Goal: Task Accomplishment & Management: Complete application form

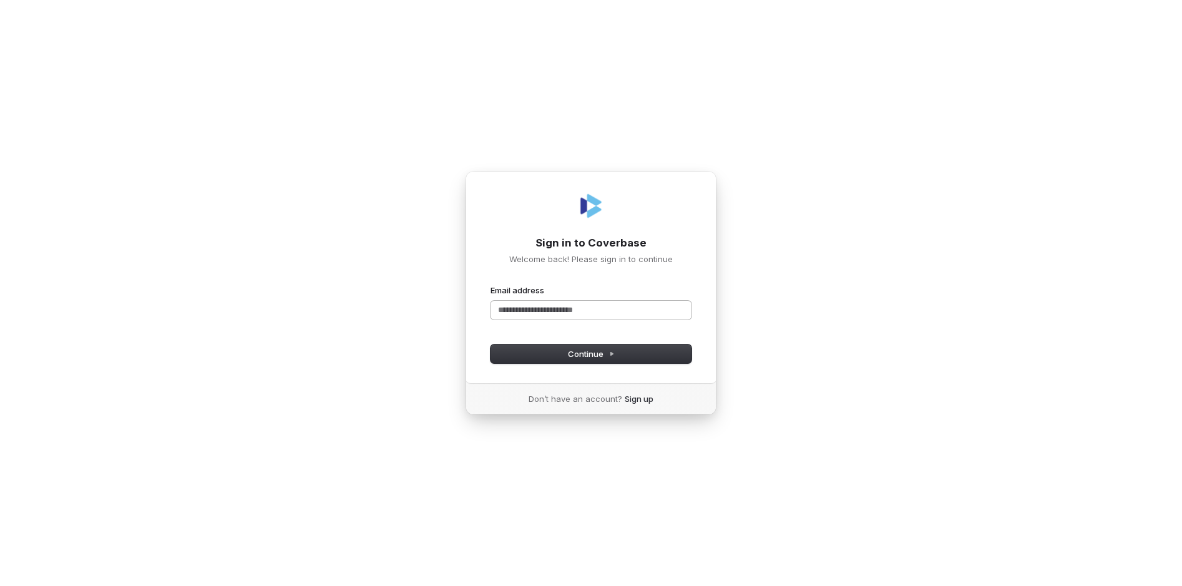
click at [528, 304] on input "Email address" at bounding box center [590, 310] width 201 height 19
click at [598, 353] on span "Continue" at bounding box center [591, 353] width 47 height 11
drag, startPoint x: 607, startPoint y: 311, endPoint x: 614, endPoint y: 314, distance: 7.5
click at [607, 311] on input "**********" at bounding box center [590, 310] width 201 height 19
click at [593, 358] on span "Continue" at bounding box center [591, 353] width 47 height 11
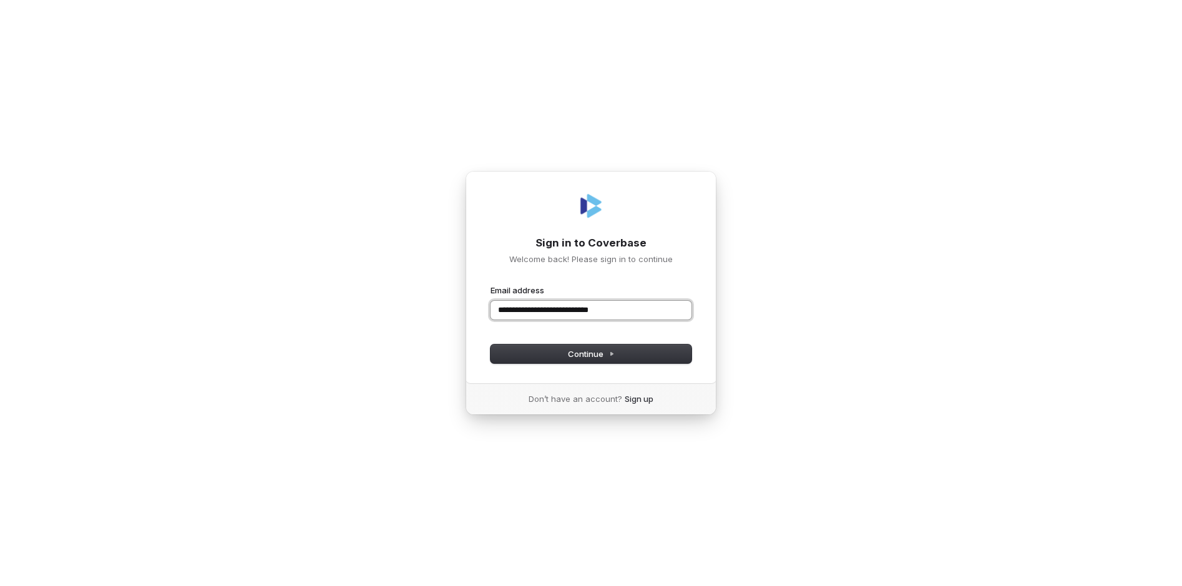
drag, startPoint x: 605, startPoint y: 312, endPoint x: 661, endPoint y: 338, distance: 61.4
click at [605, 312] on input "**********" at bounding box center [590, 310] width 201 height 19
click at [598, 360] on button "Continue" at bounding box center [590, 353] width 201 height 19
drag, startPoint x: 568, startPoint y: 310, endPoint x: 583, endPoint y: 313, distance: 15.2
click at [568, 310] on input "**********" at bounding box center [590, 310] width 201 height 19
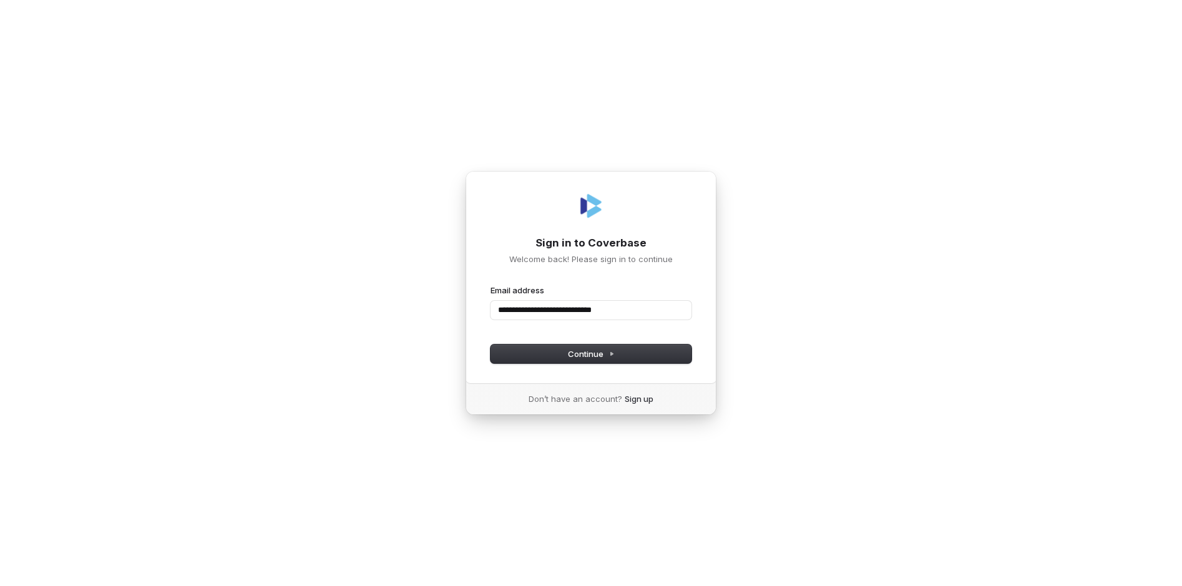
click at [782, 316] on div "**********" at bounding box center [591, 293] width 1182 height 586
drag, startPoint x: 450, startPoint y: 314, endPoint x: 364, endPoint y: 315, distance: 86.1
click at [364, 315] on div "**********" at bounding box center [591, 293] width 1182 height 586
click at [532, 306] on input "**********" at bounding box center [590, 310] width 201 height 19
drag, startPoint x: 557, startPoint y: 309, endPoint x: 476, endPoint y: 314, distance: 81.2
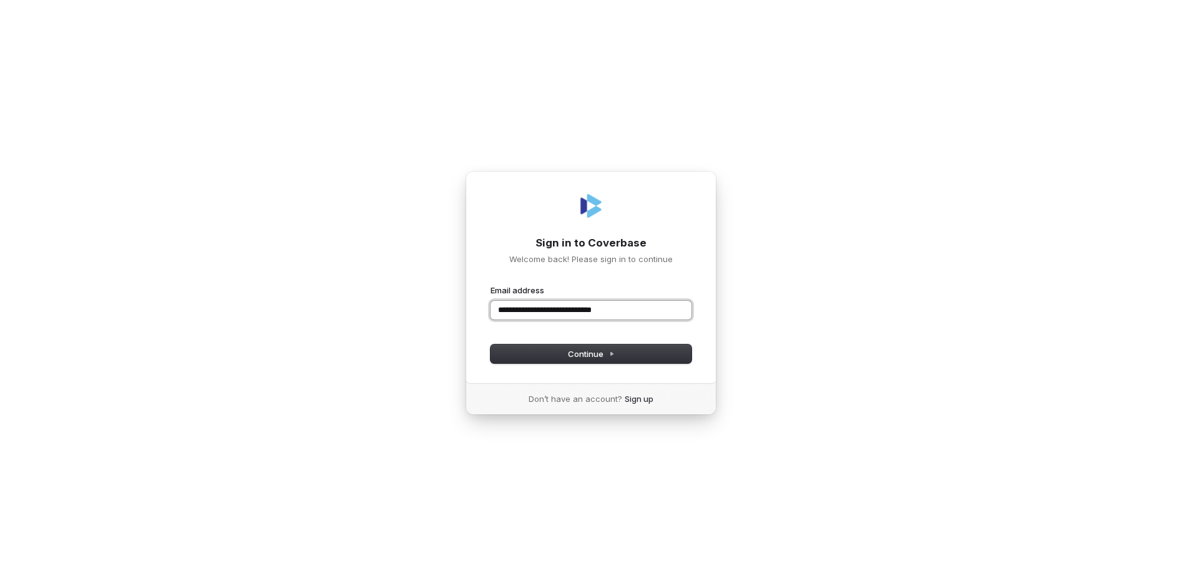
click at [488, 310] on div "**********" at bounding box center [590, 277] width 251 height 212
click at [490, 285] on button "submit" at bounding box center [490, 285] width 0 height 0
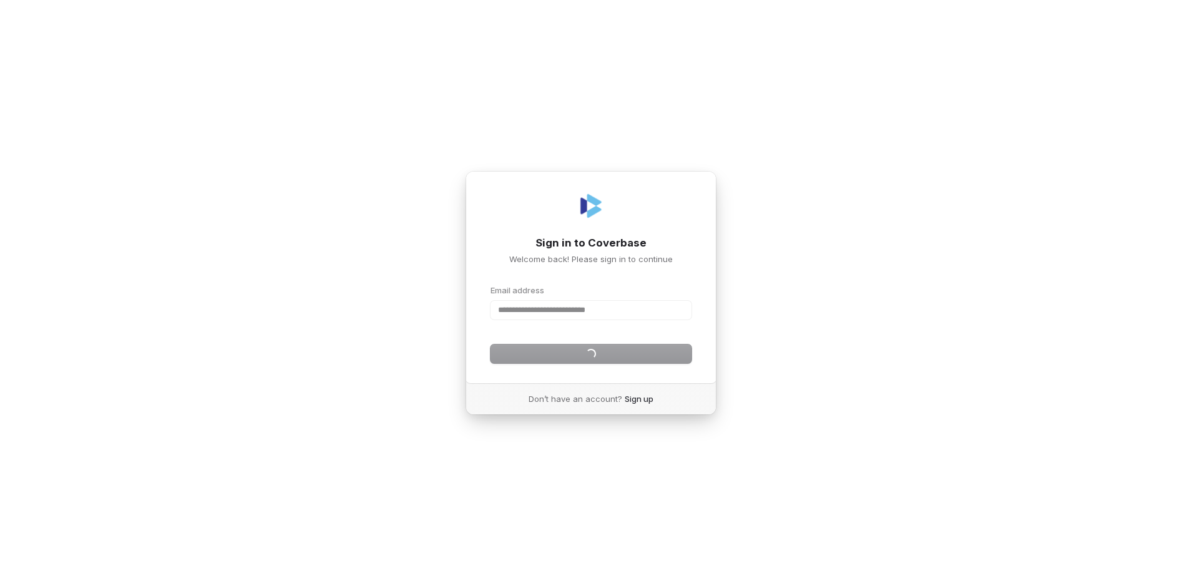
type input "**********"
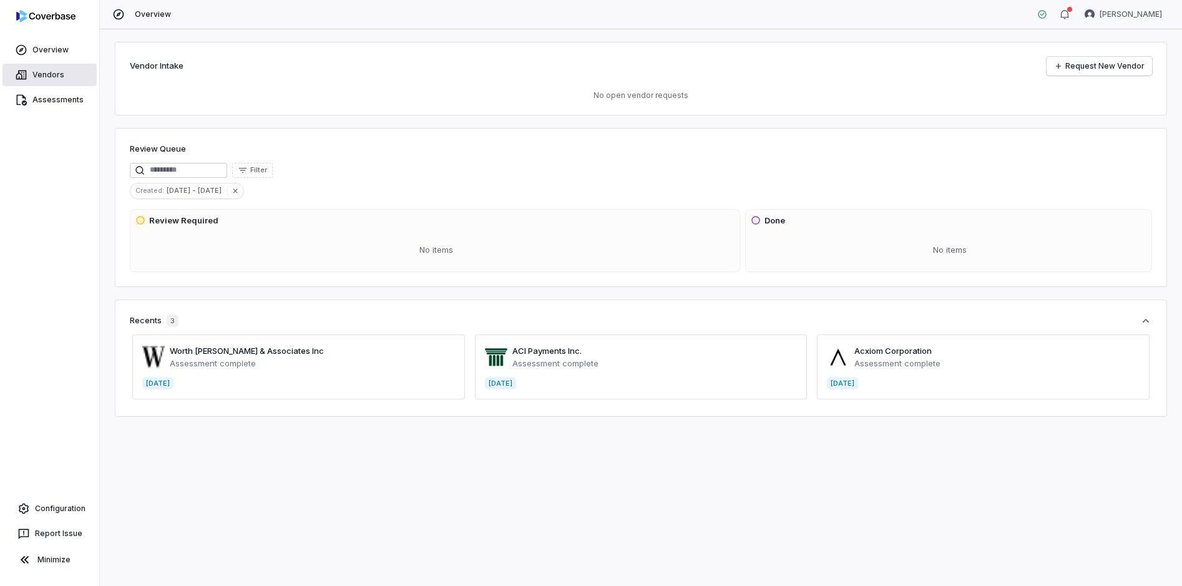
drag, startPoint x: 44, startPoint y: 77, endPoint x: 41, endPoint y: 82, distance: 6.4
click at [44, 77] on link "Vendors" at bounding box center [49, 75] width 94 height 22
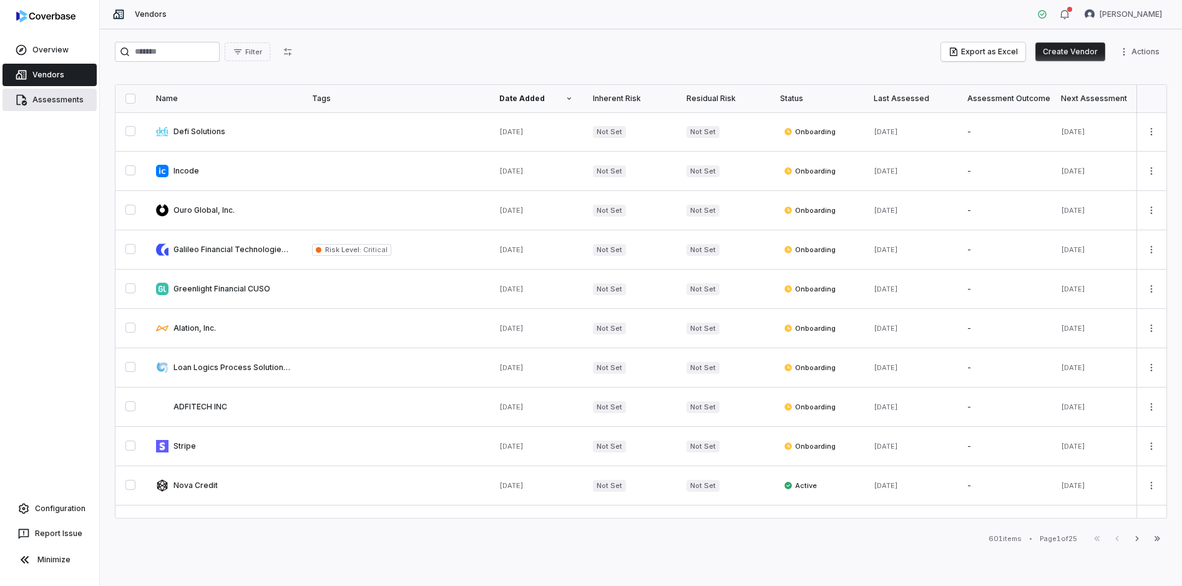
click at [57, 102] on link "Assessments" at bounding box center [49, 100] width 94 height 22
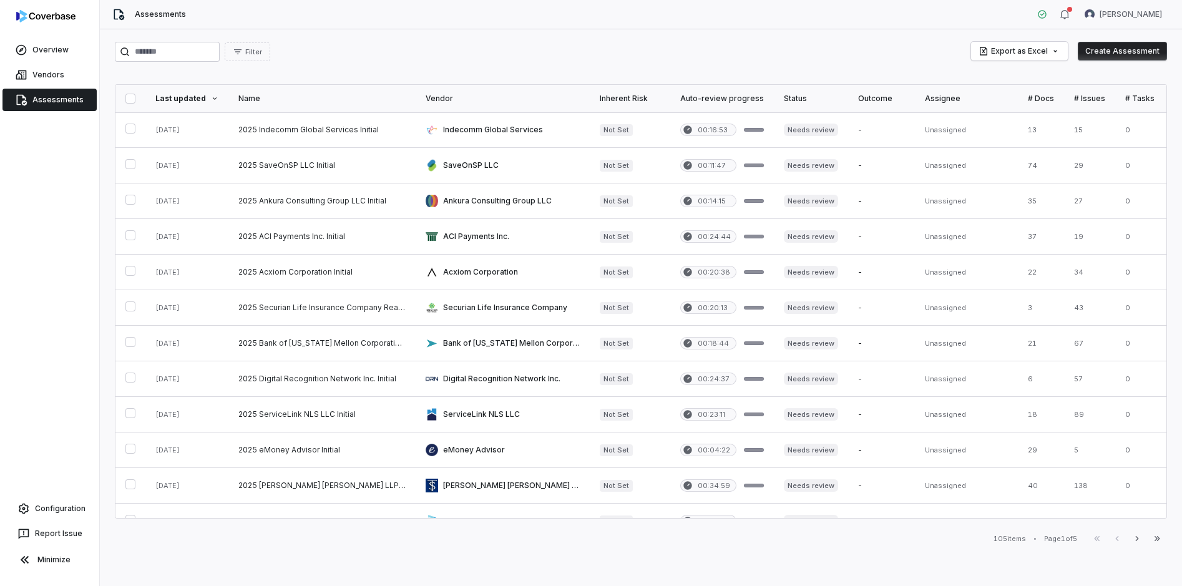
click at [1118, 53] on button "Create Assessment" at bounding box center [1122, 51] width 89 height 19
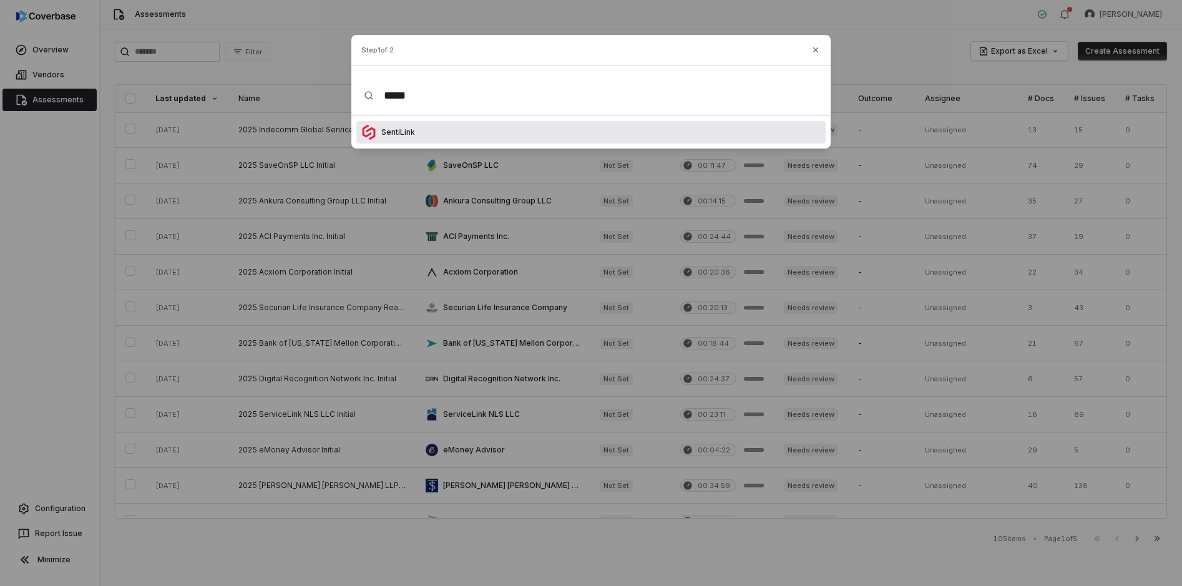
type input "*****"
click at [405, 130] on p "SentiLink" at bounding box center [395, 132] width 39 height 10
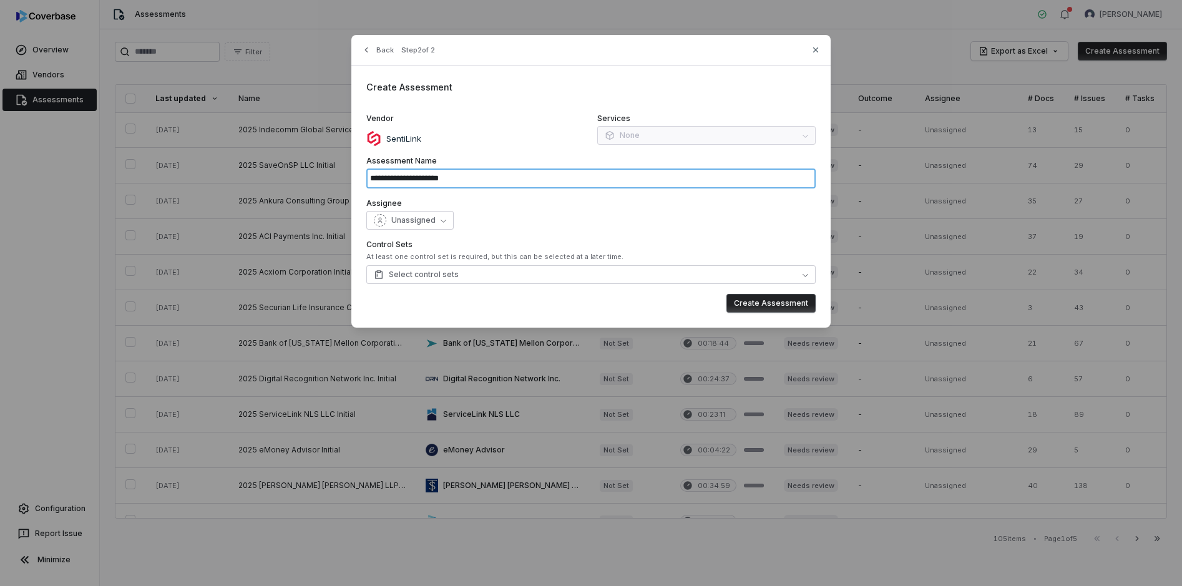
drag, startPoint x: 464, startPoint y: 176, endPoint x: 430, endPoint y: 180, distance: 34.0
click at [430, 180] on input "**********" at bounding box center [590, 178] width 449 height 20
type input "**********"
click at [441, 223] on button "Unassigned" at bounding box center [409, 220] width 87 height 19
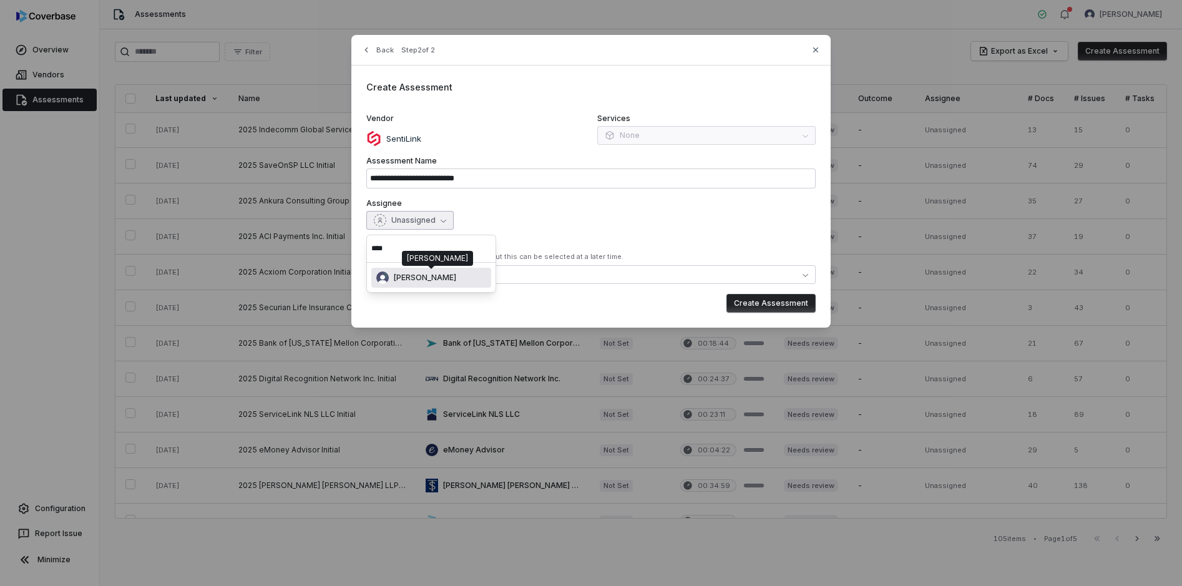
type input "****"
click at [440, 279] on span "[PERSON_NAME]" at bounding box center [425, 278] width 62 height 10
click at [798, 269] on button "Select control sets" at bounding box center [590, 274] width 449 height 19
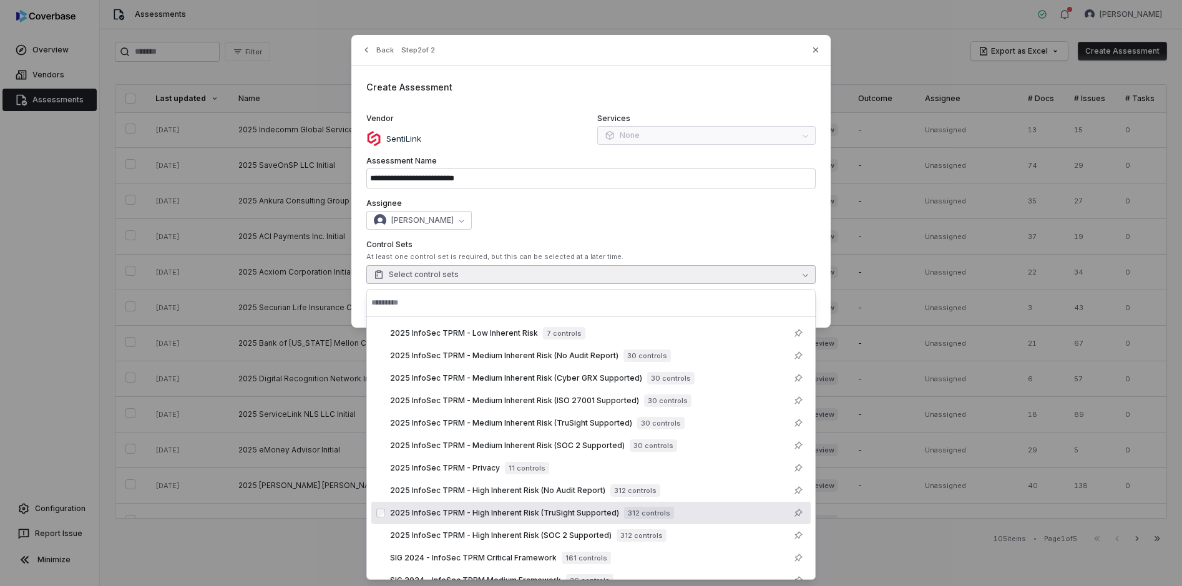
click at [565, 512] on span "2025 InfoSec TPRM - High Inherent Risk (TruSight Supported)" at bounding box center [504, 513] width 229 height 10
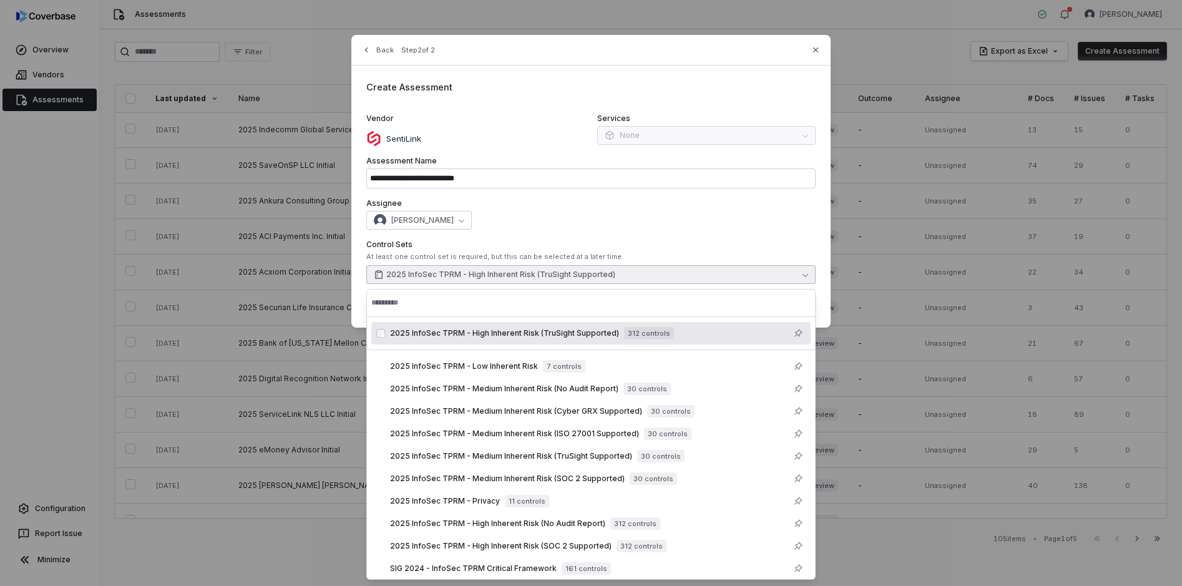
click at [664, 223] on div "[PERSON_NAME]" at bounding box center [590, 220] width 449 height 19
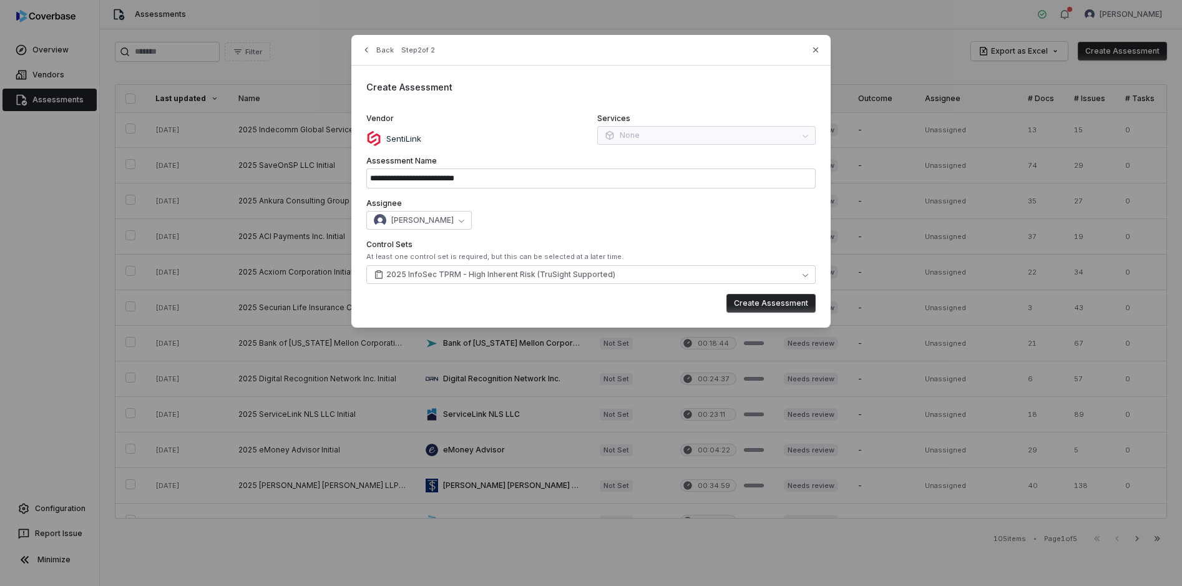
click at [764, 303] on button "Create Assessment" at bounding box center [770, 303] width 89 height 19
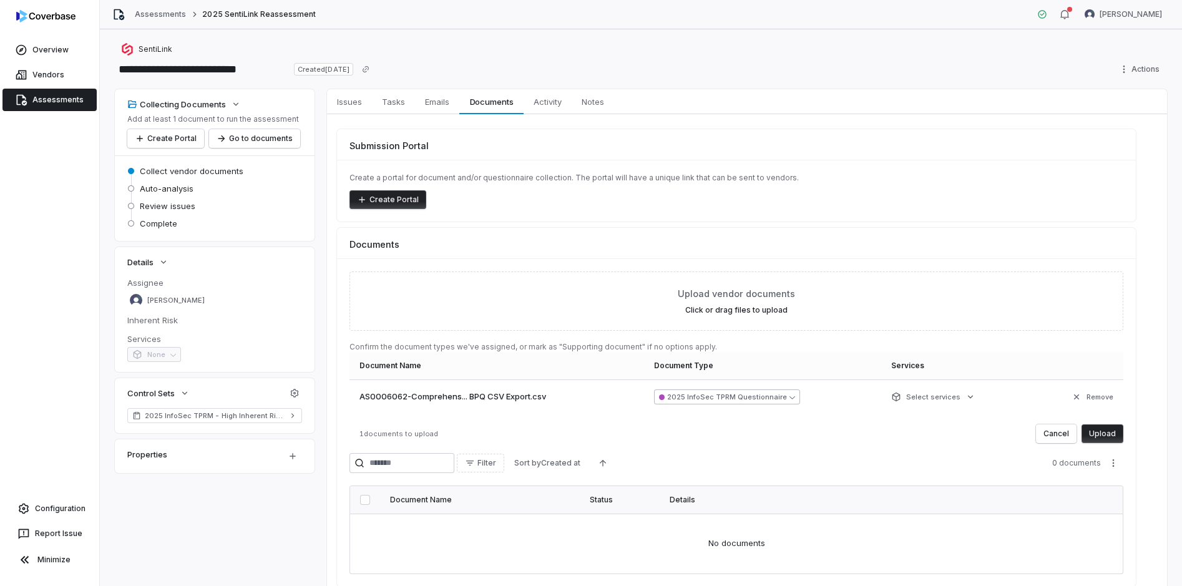
click at [795, 398] on icon "button" at bounding box center [792, 397] width 6 height 3
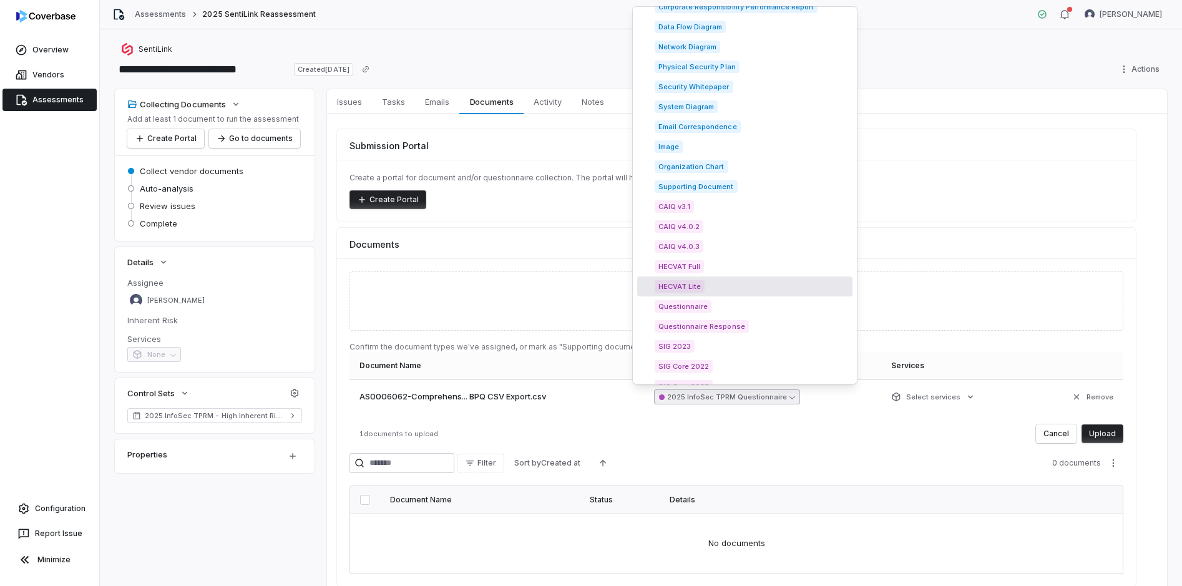
scroll to position [1655, 0]
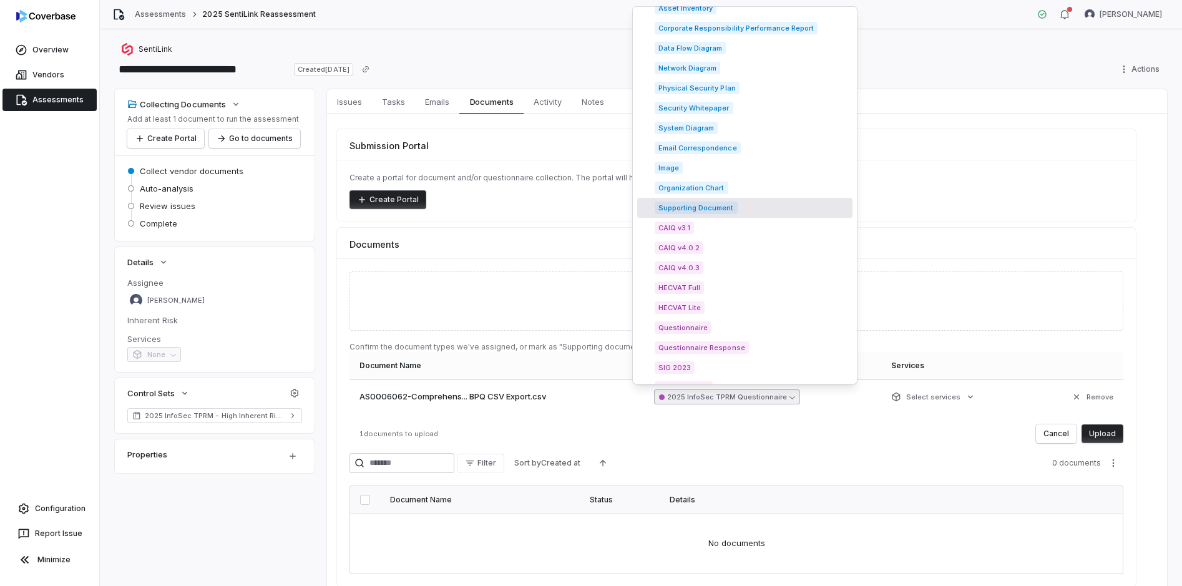
click at [725, 207] on span "Supporting Document" at bounding box center [695, 208] width 83 height 12
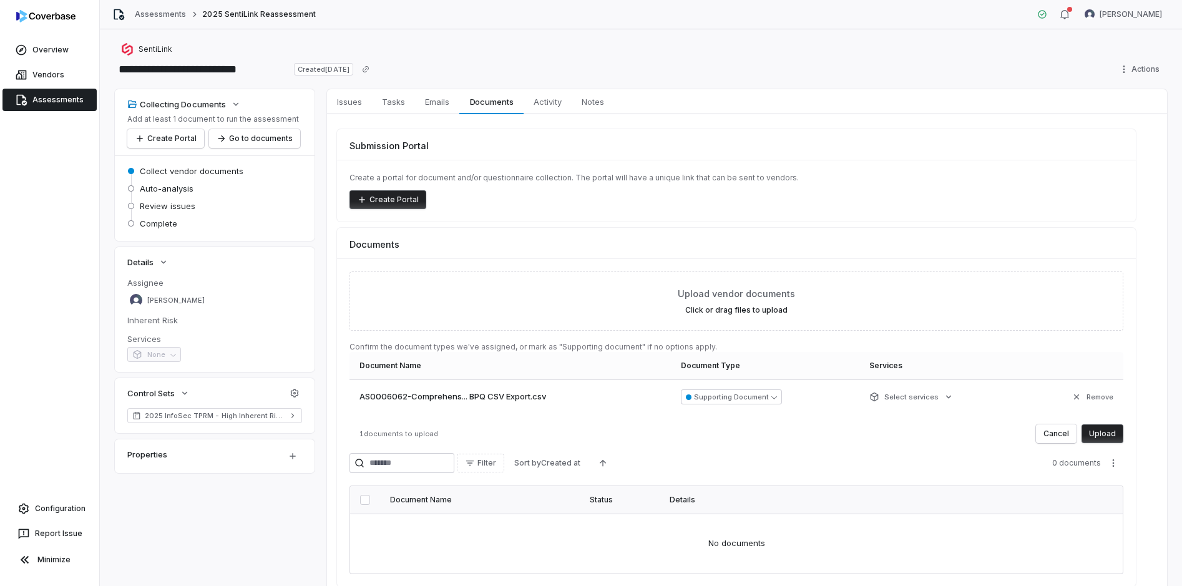
click at [1097, 437] on button "Upload" at bounding box center [1102, 433] width 42 height 19
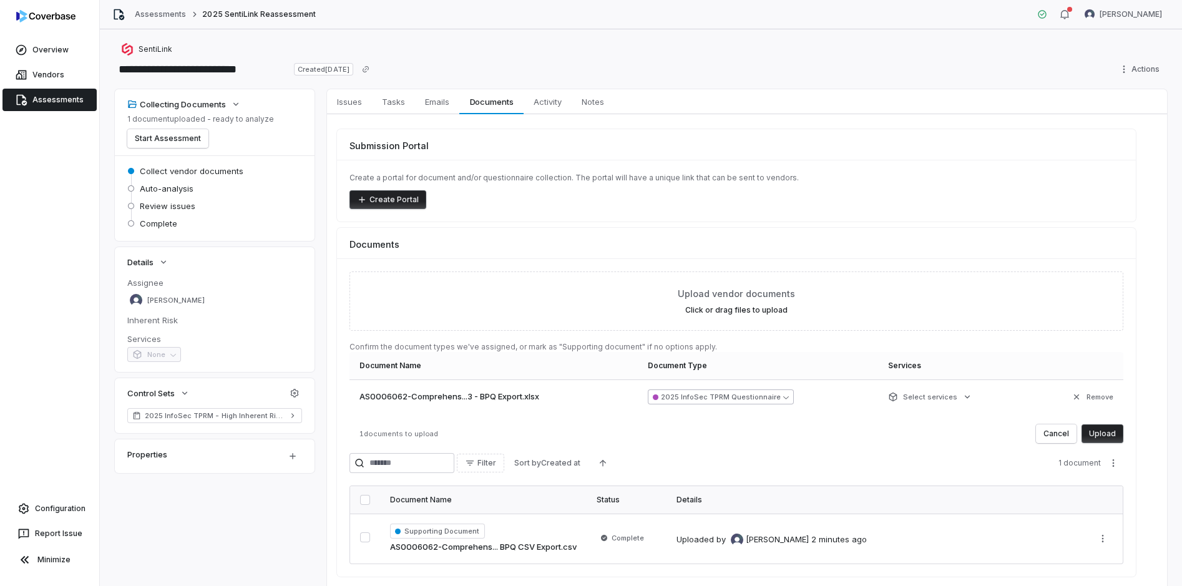
click at [775, 396] on button "2025 InfoSec TPRM Questionnaire" at bounding box center [721, 396] width 146 height 15
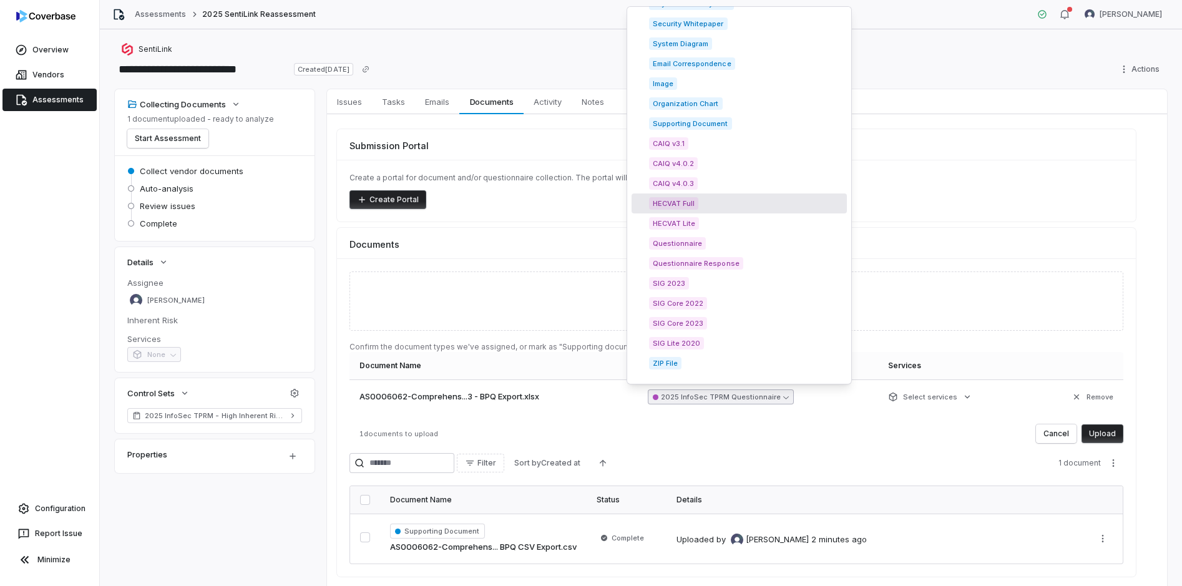
scroll to position [1718, 0]
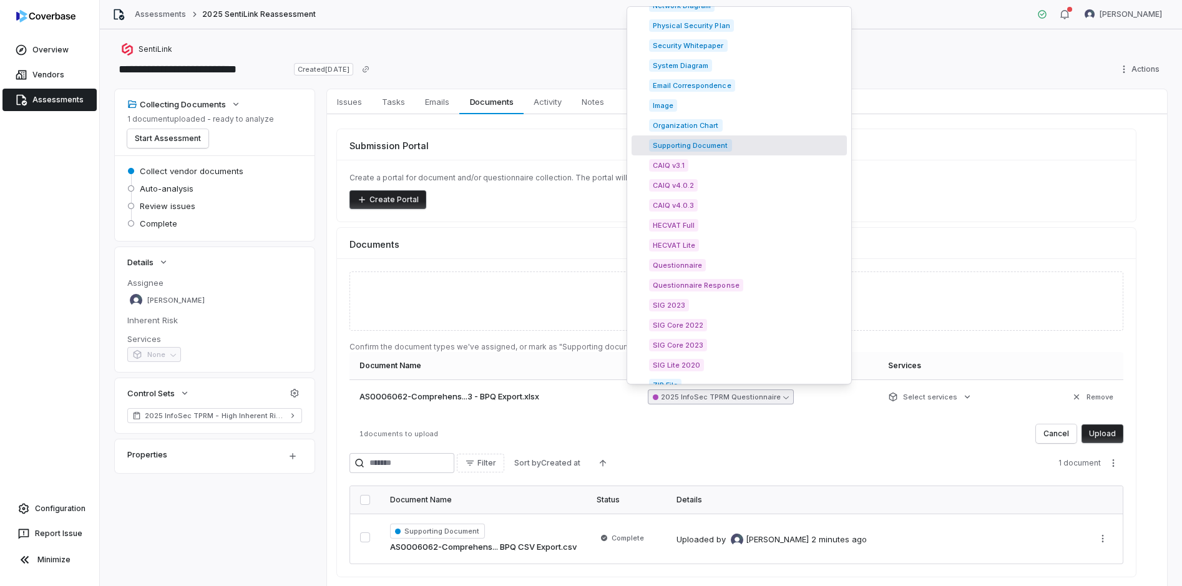
click at [694, 147] on span "Supporting Document" at bounding box center [690, 145] width 83 height 12
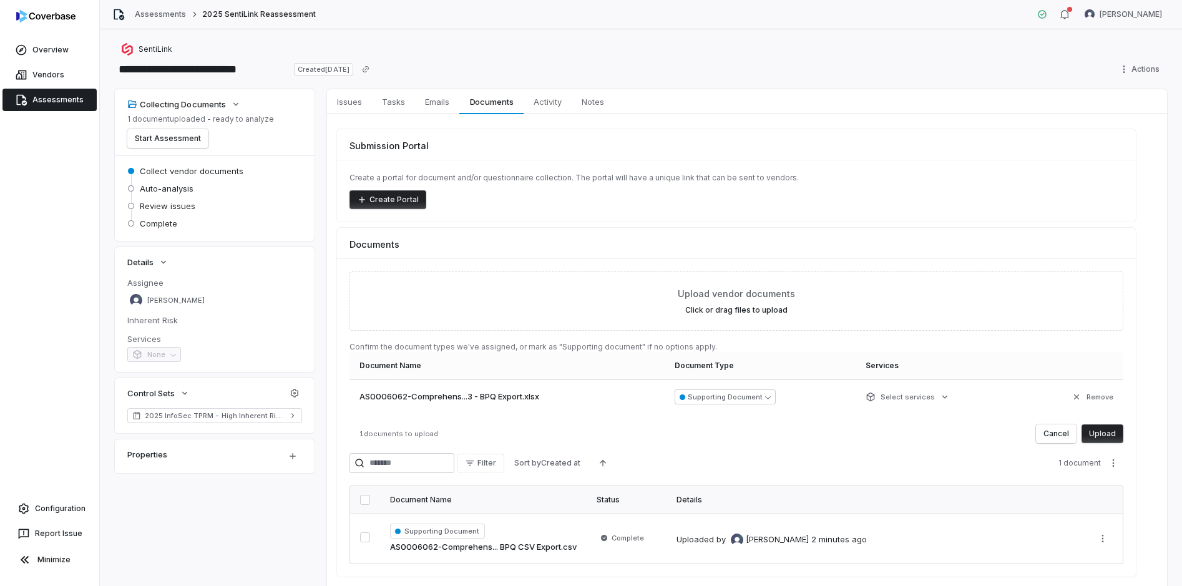
click at [1101, 427] on button "Upload" at bounding box center [1102, 433] width 42 height 19
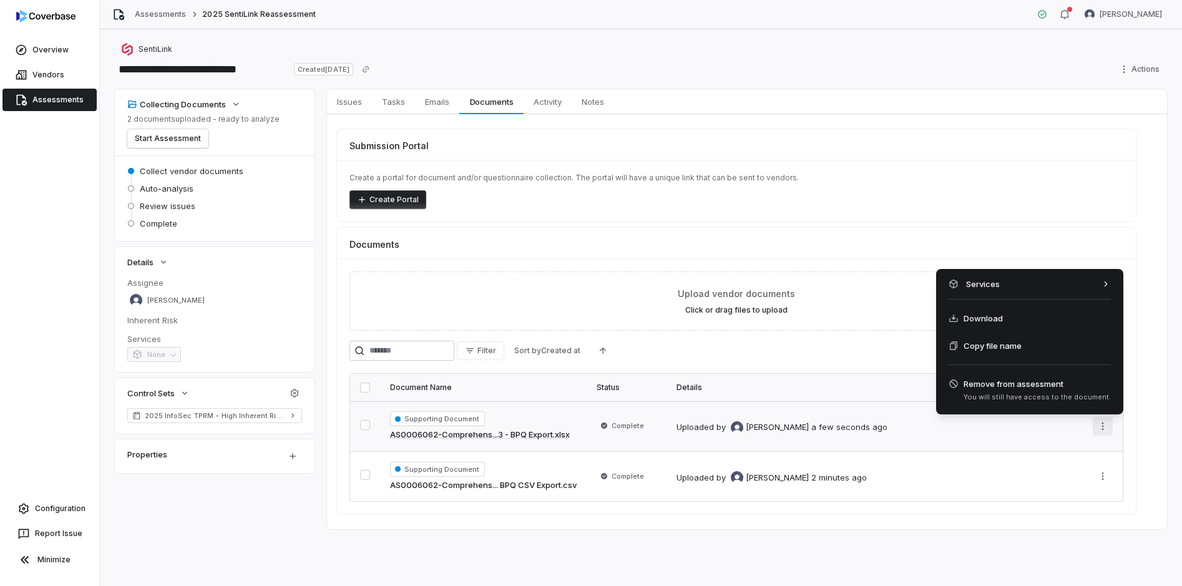
click at [1100, 424] on html "**********" at bounding box center [591, 293] width 1182 height 586
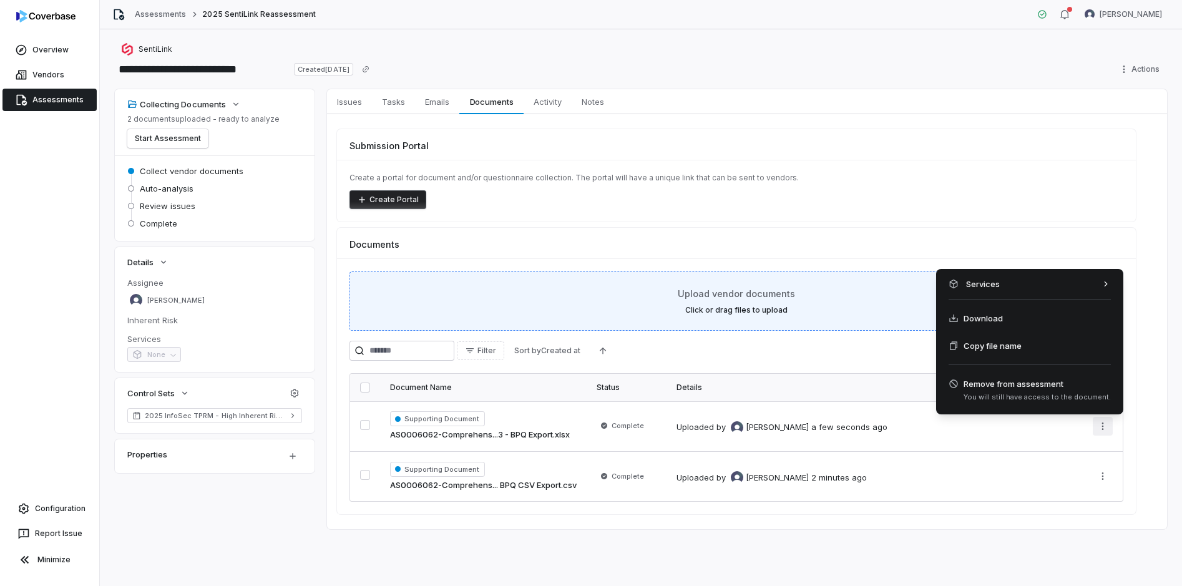
click at [771, 304] on html "**********" at bounding box center [591, 293] width 1182 height 586
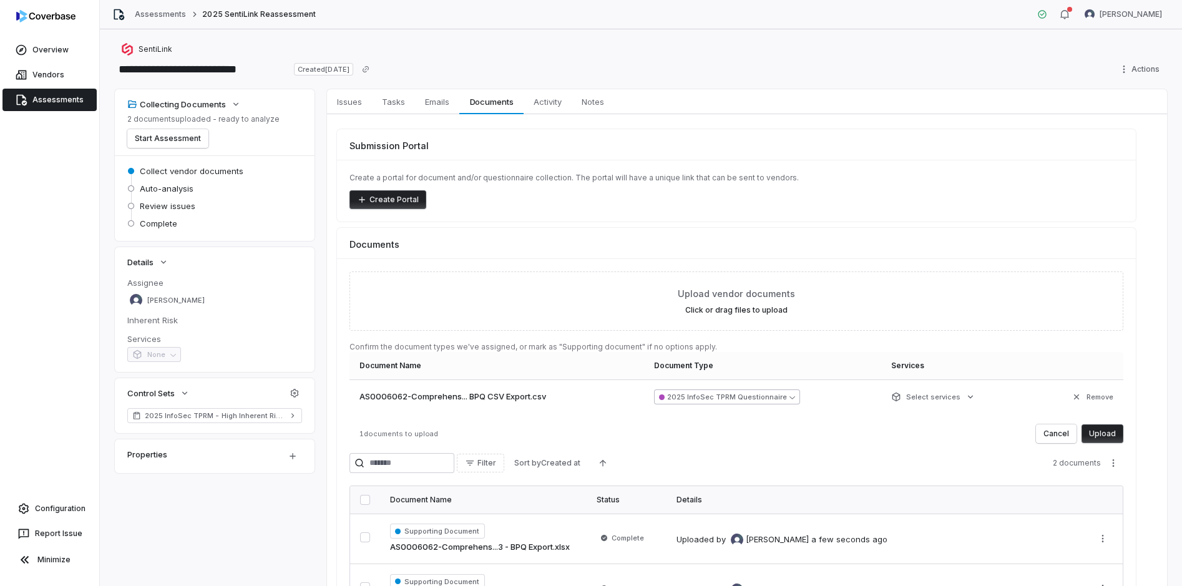
click at [795, 396] on icon "button" at bounding box center [792, 397] width 6 height 6
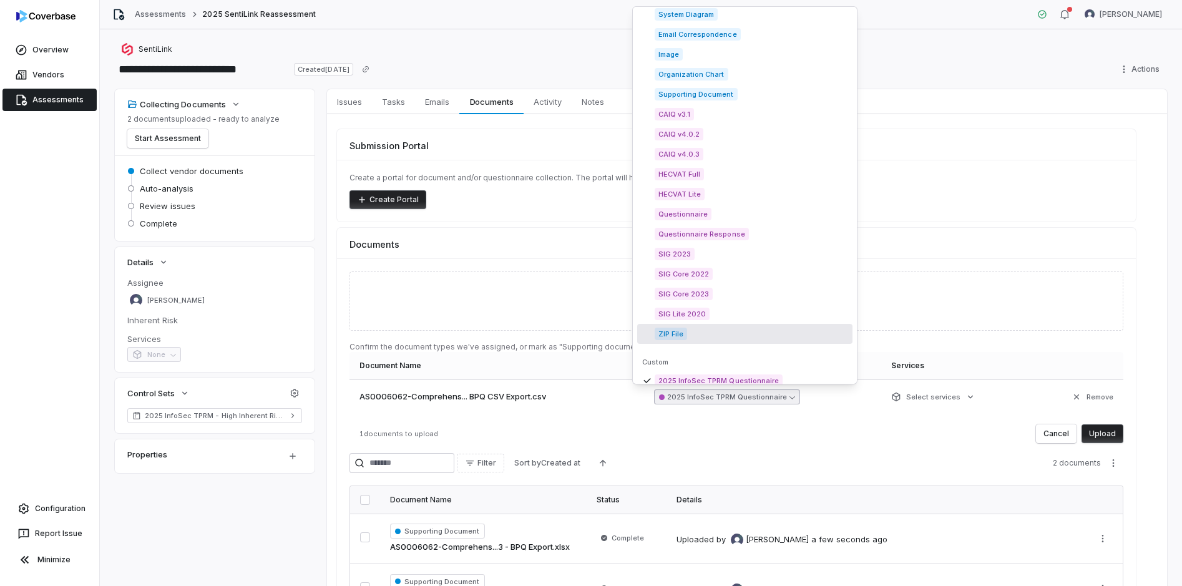
scroll to position [1780, 0]
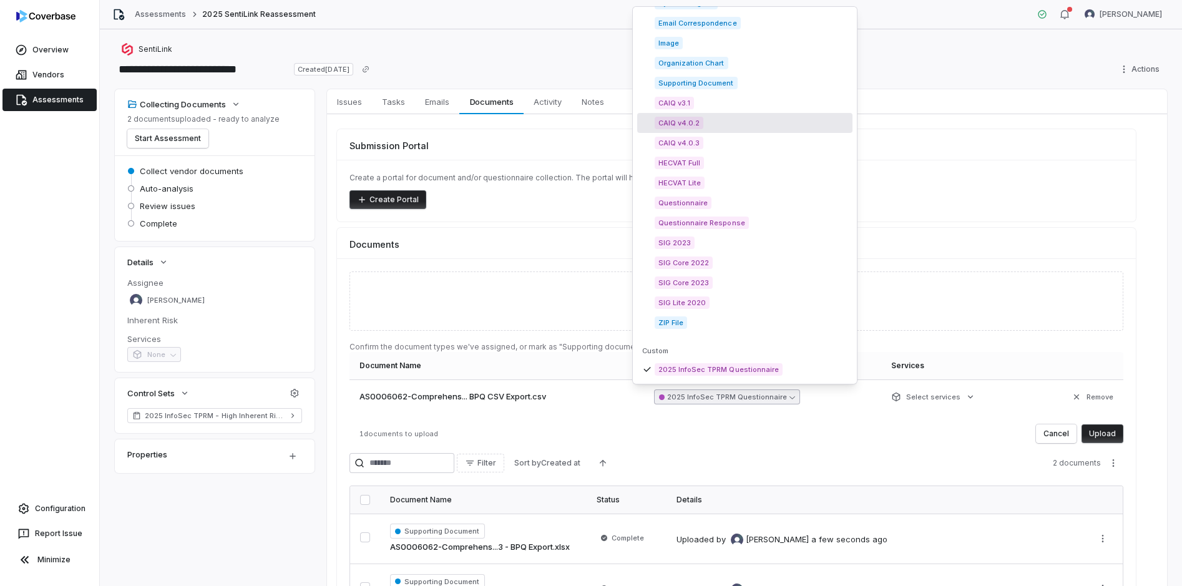
click at [897, 57] on div "**********" at bounding box center [641, 59] width 1052 height 35
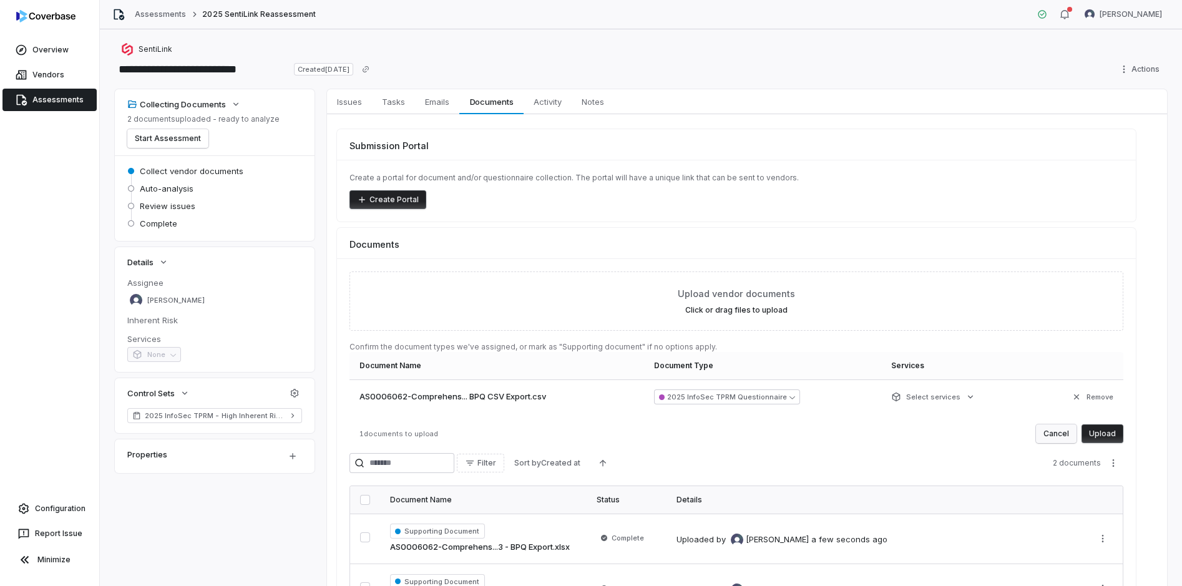
click at [1058, 437] on button "Cancel" at bounding box center [1056, 433] width 41 height 19
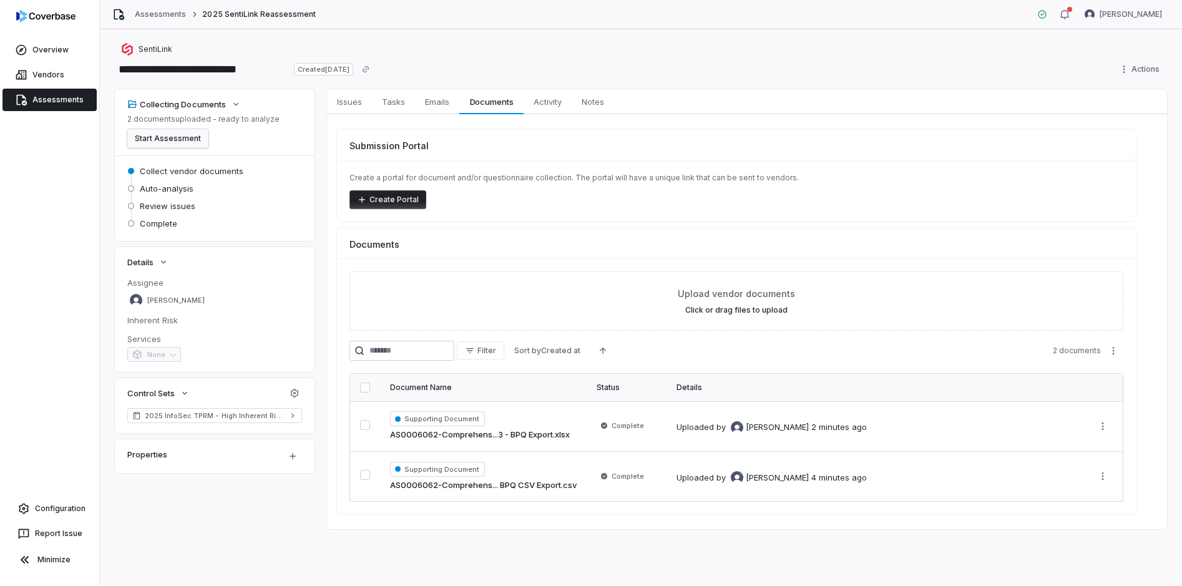
click at [186, 141] on button "Start Assessment" at bounding box center [167, 138] width 81 height 19
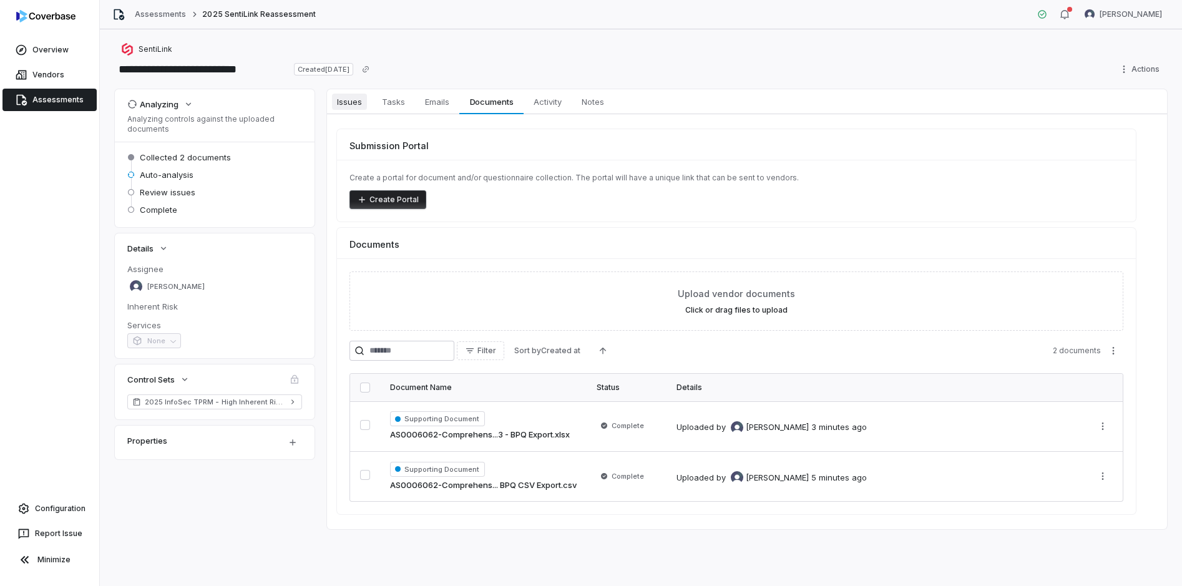
click at [353, 105] on span "Issues" at bounding box center [349, 102] width 35 height 16
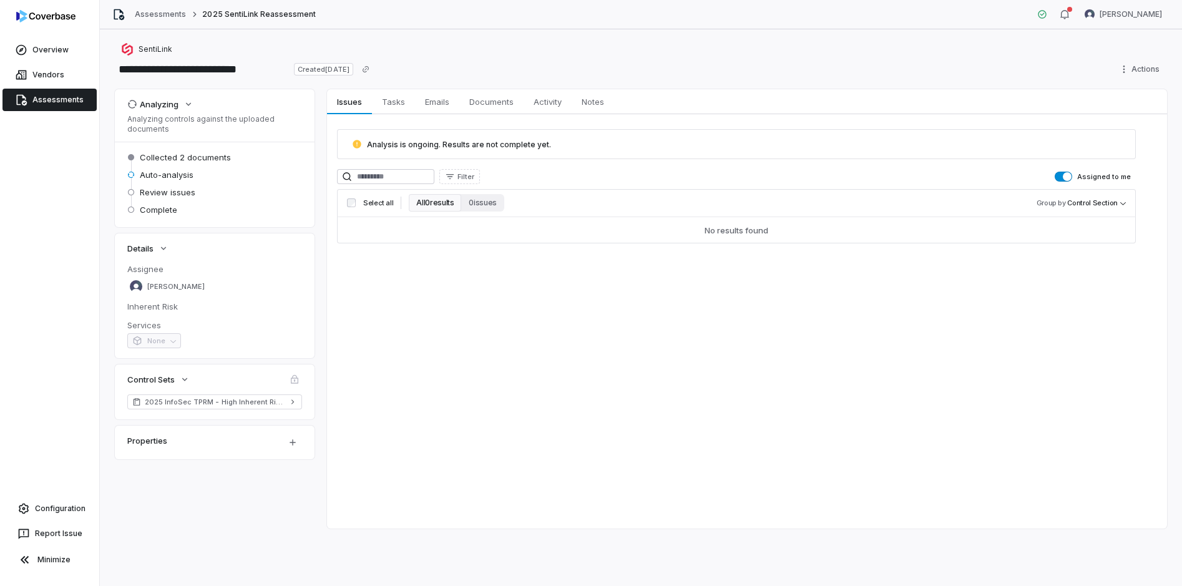
click at [1062, 178] on button "Assigned to me" at bounding box center [1062, 177] width 17 height 10
click at [432, 203] on button "All 0 results" at bounding box center [435, 202] width 52 height 17
click at [54, 50] on link "Overview" at bounding box center [49, 50] width 94 height 22
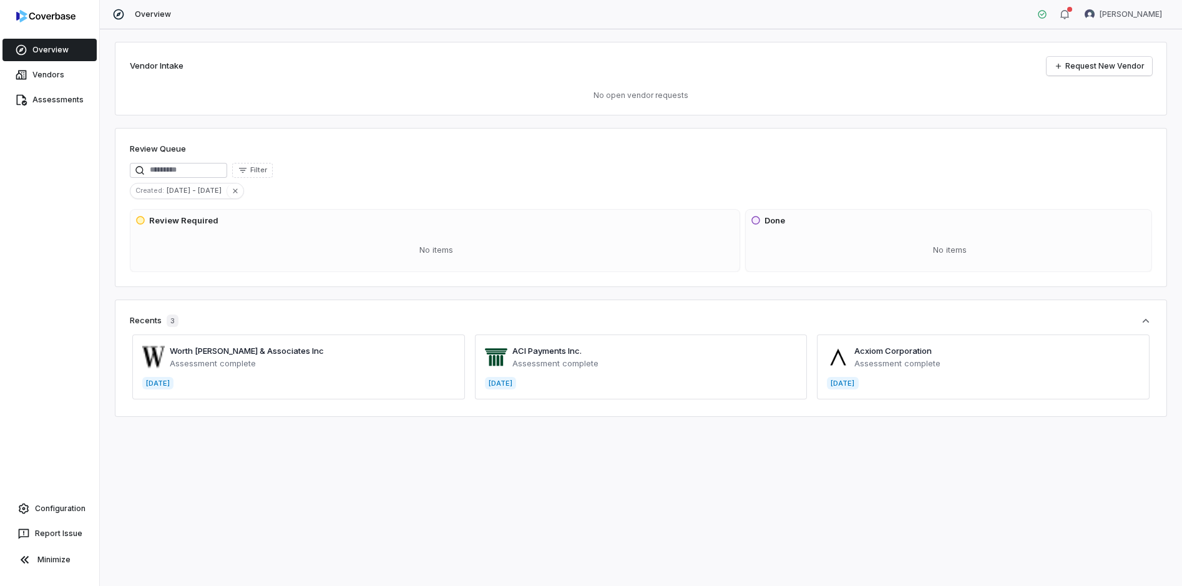
click at [263, 349] on span at bounding box center [298, 366] width 333 height 65
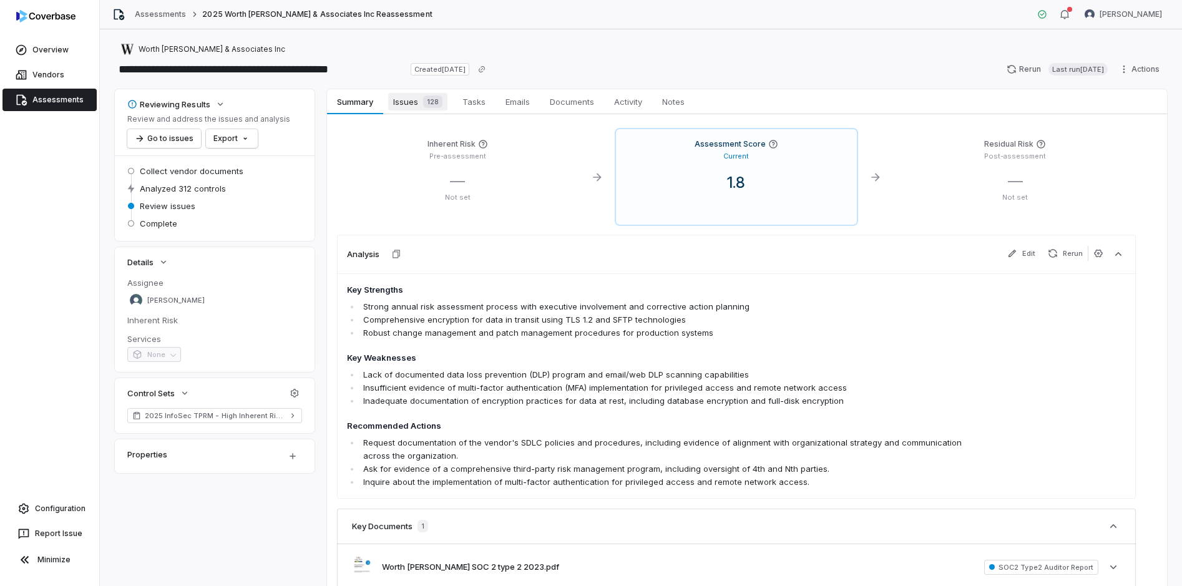
click at [411, 99] on span "Issues 128" at bounding box center [417, 101] width 59 height 17
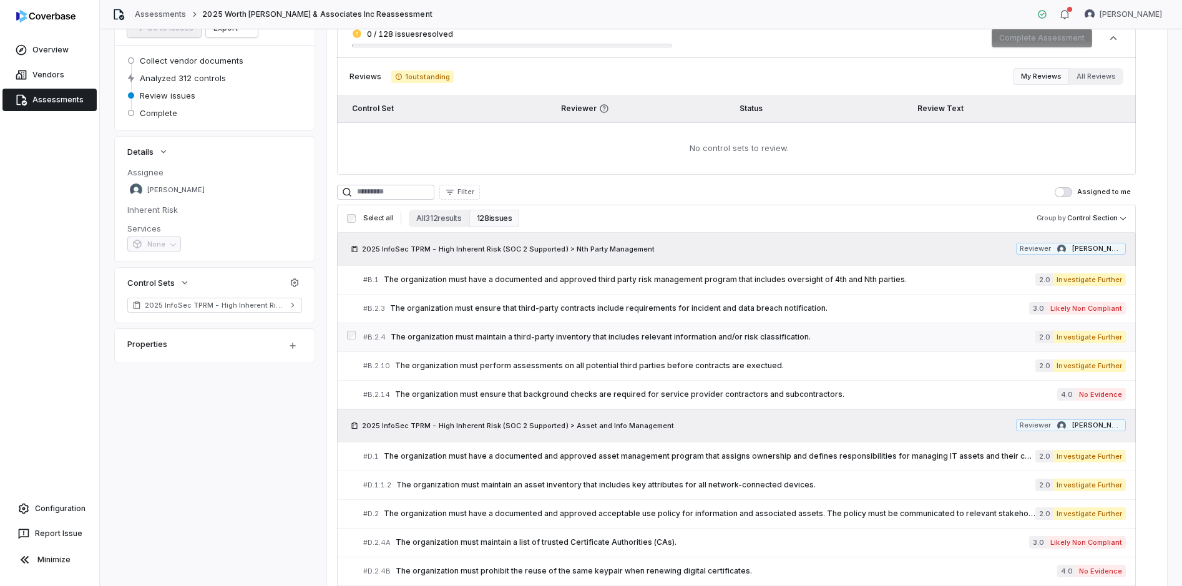
scroll to position [125, 0]
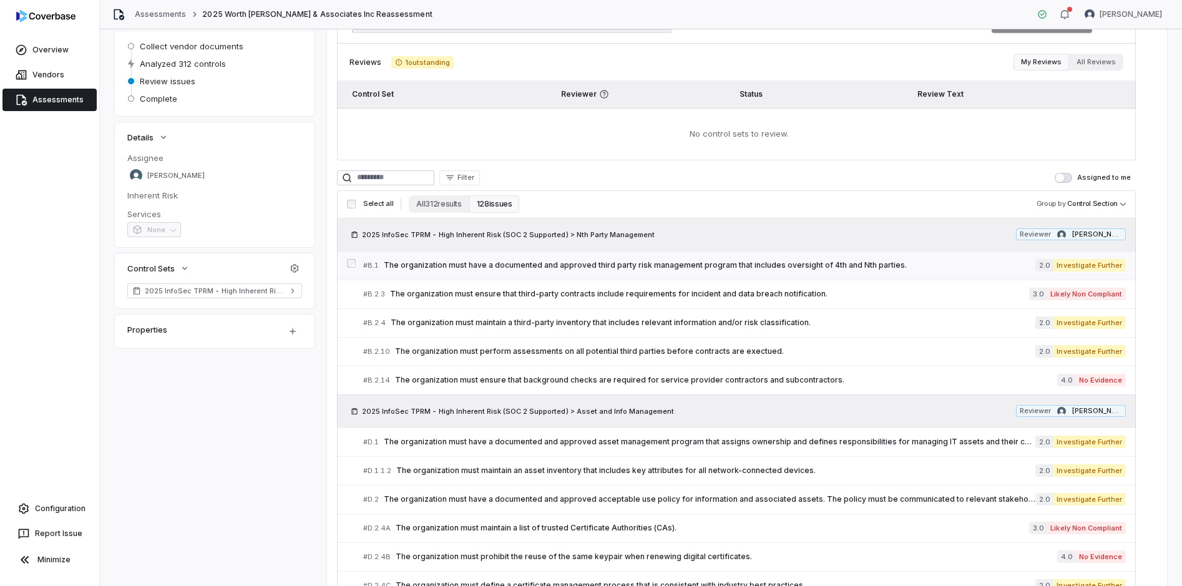
click at [607, 270] on div "# B.1 The organization must have a documented and approved third party risk man…" at bounding box center [699, 265] width 672 height 13
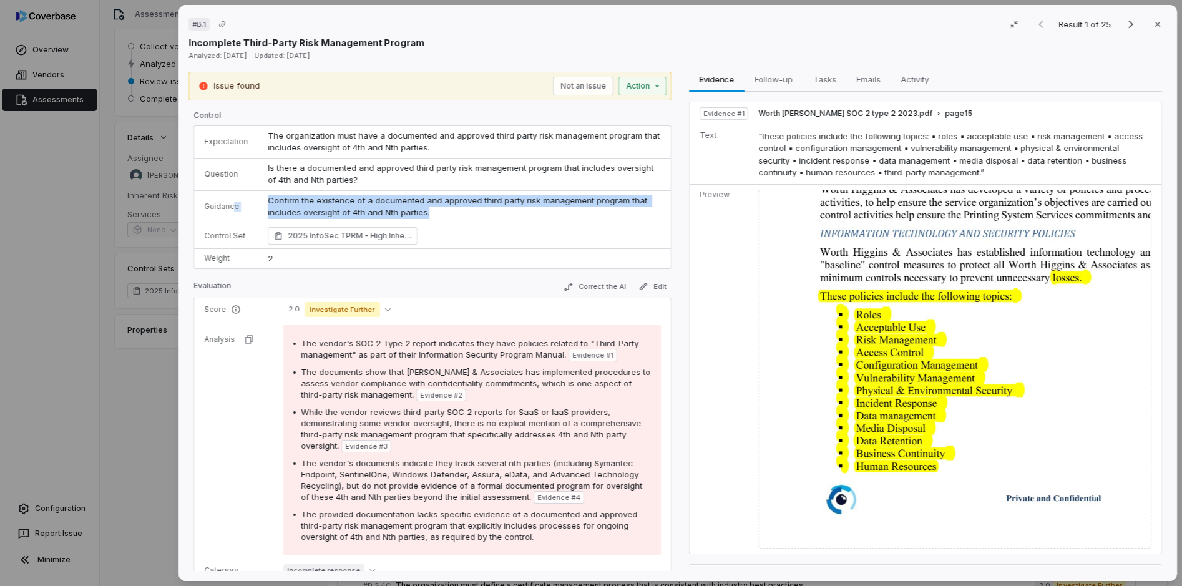
drag, startPoint x: 434, startPoint y: 210, endPoint x: 233, endPoint y: 193, distance: 201.6
click at [233, 194] on tr "Guidance Confirm the existence of a documented and approved third party risk ma…" at bounding box center [432, 206] width 477 height 32
click at [427, 211] on p "Confirm the existence of a documented and approved third party risk management …" at bounding box center [464, 207] width 393 height 24
drag, startPoint x: 432, startPoint y: 218, endPoint x: 247, endPoint y: 207, distance: 185.1
click at [247, 207] on tr "Guidance Confirm the existence of a documented and approved third party risk ma…" at bounding box center [432, 206] width 477 height 32
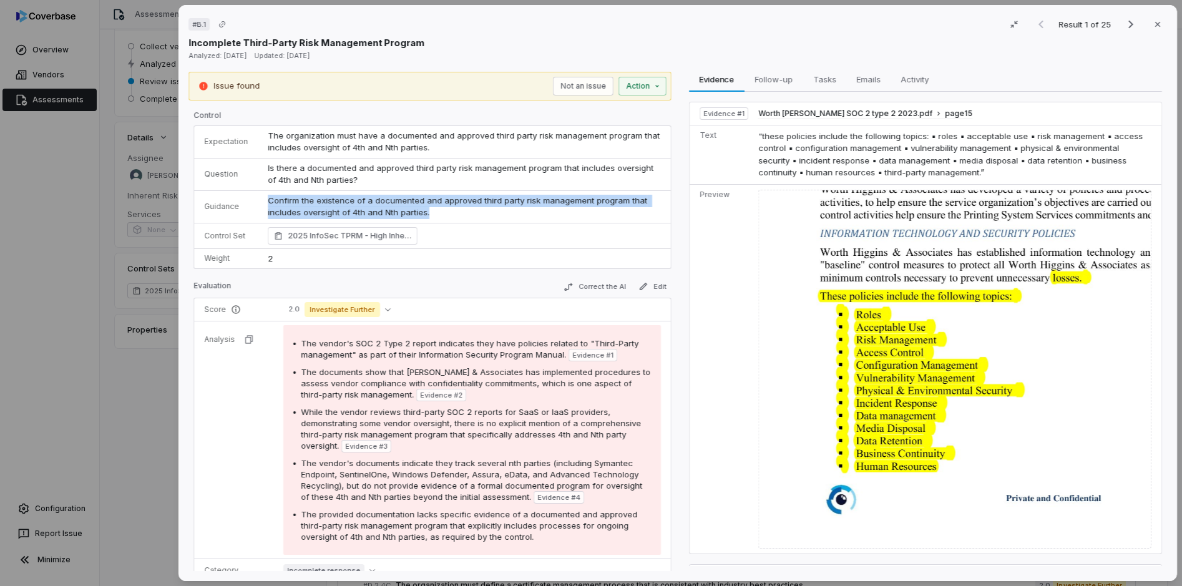
click at [1152, 22] on icon "button" at bounding box center [1157, 24] width 10 height 10
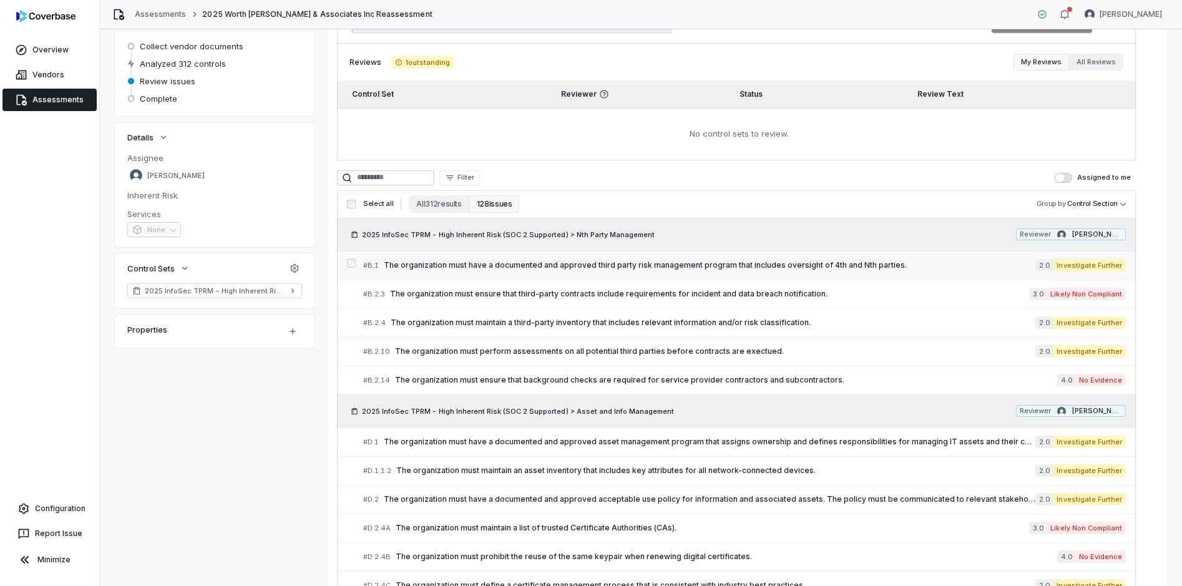
click at [550, 270] on div "# B.1 The organization must have a documented and approved third party risk man…" at bounding box center [699, 265] width 672 height 13
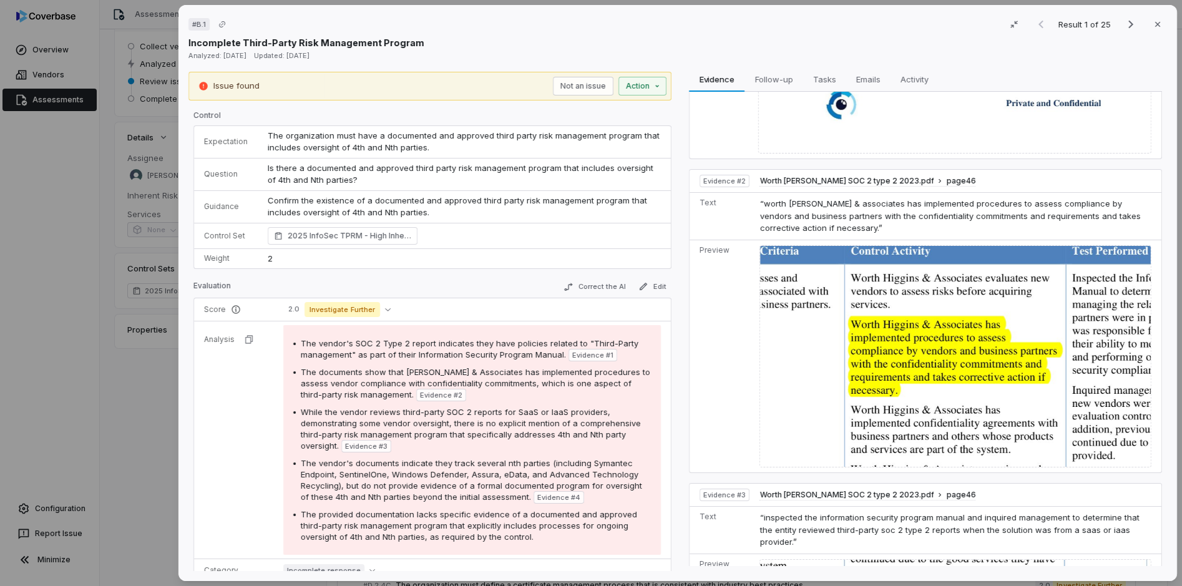
scroll to position [374, 0]
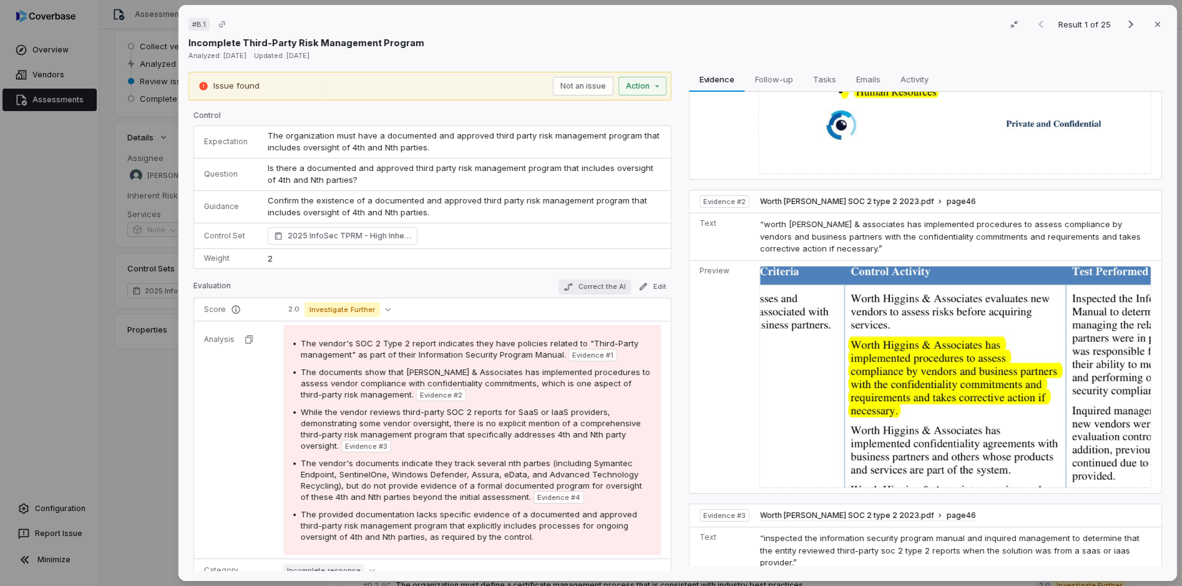
click at [588, 286] on button "Correct the AI" at bounding box center [594, 287] width 72 height 15
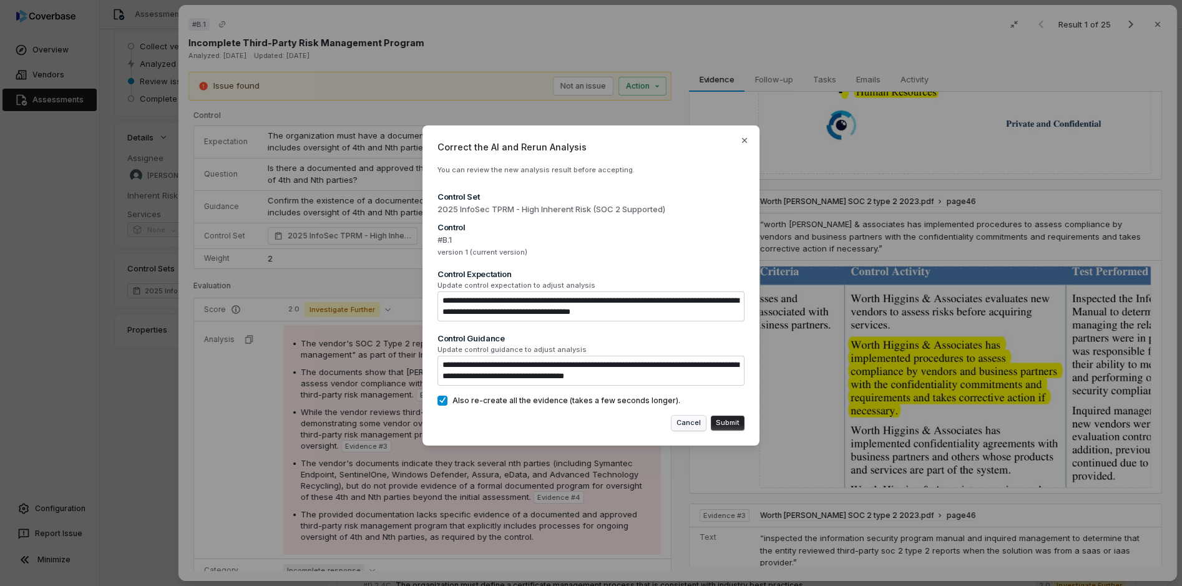
click at [689, 422] on button "Cancel" at bounding box center [688, 423] width 34 height 15
type textarea "*"
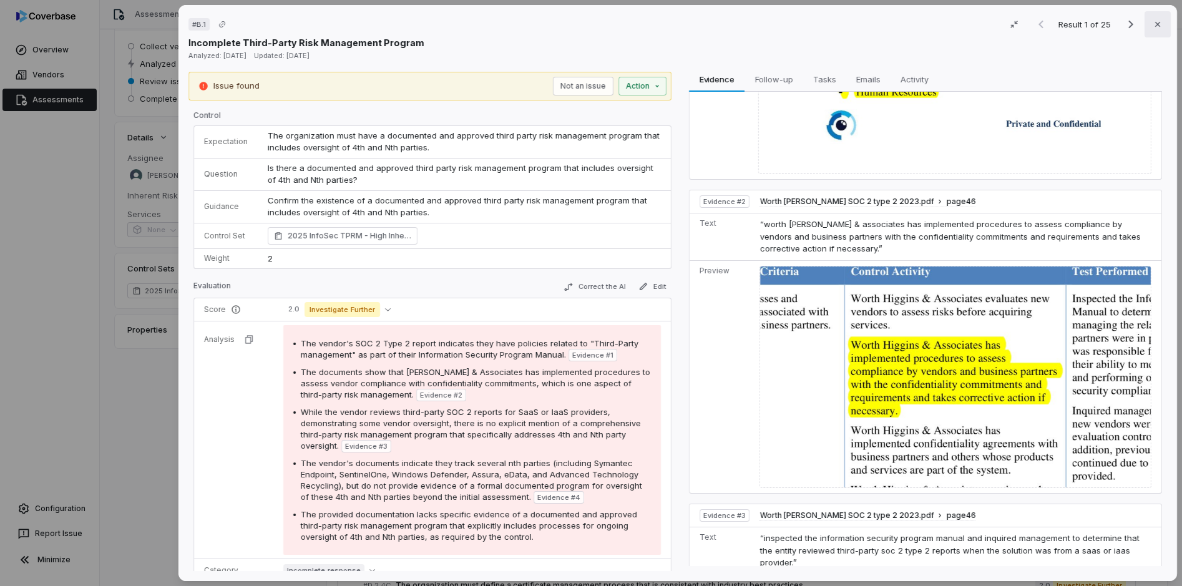
click at [1152, 24] on icon "button" at bounding box center [1157, 24] width 10 height 10
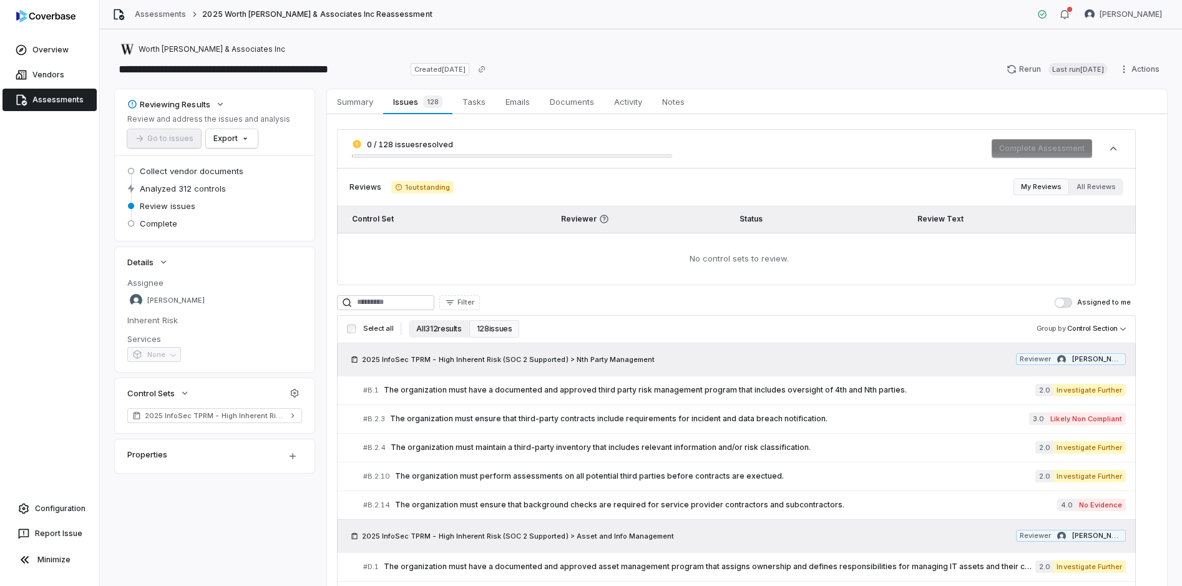
click at [437, 326] on button "All 312 results" at bounding box center [439, 328] width 60 height 17
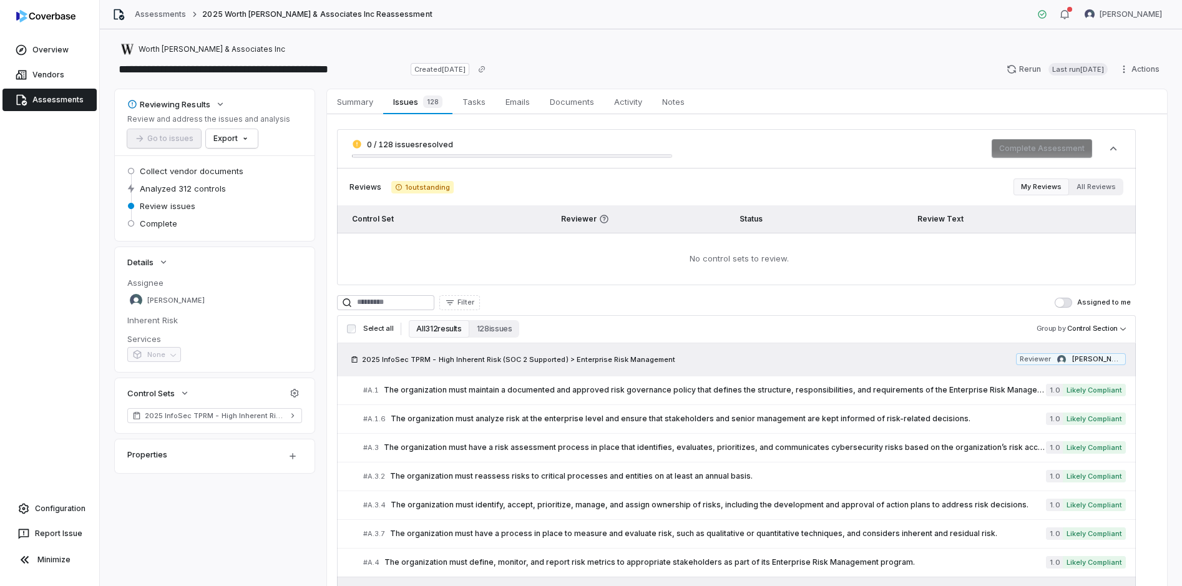
click at [46, 95] on link "Assessments" at bounding box center [49, 100] width 94 height 22
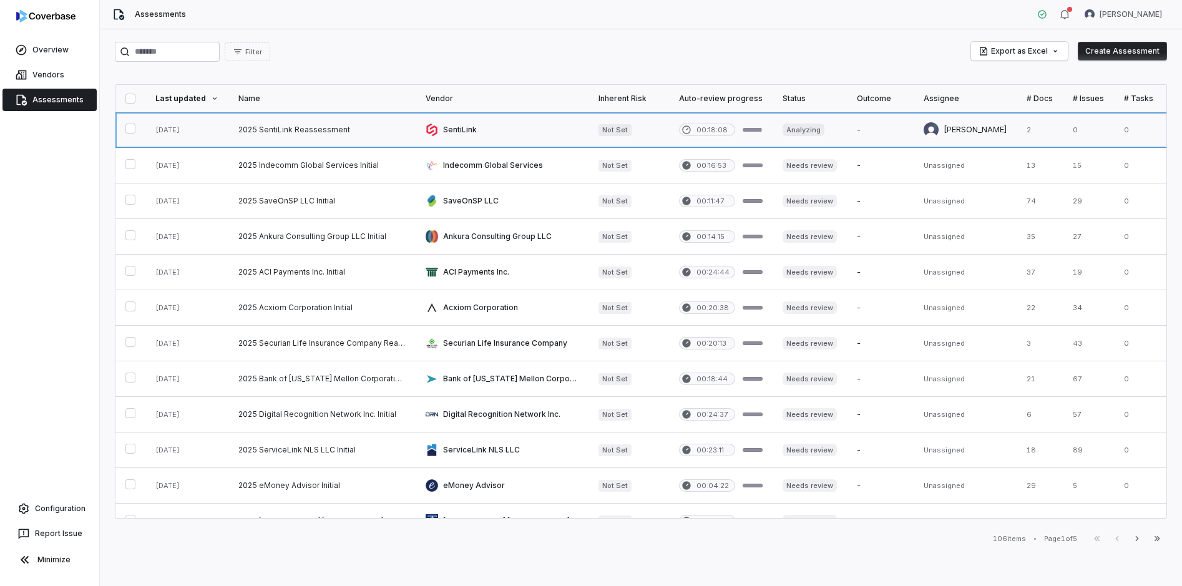
click at [311, 128] on link at bounding box center [321, 129] width 187 height 35
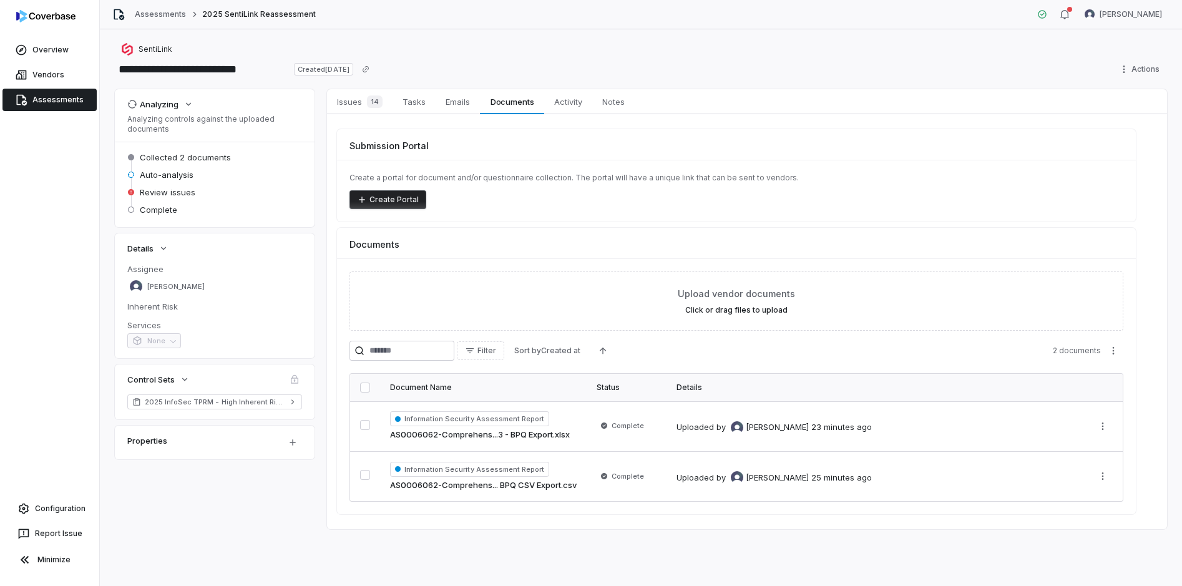
click at [49, 95] on link "Assessments" at bounding box center [49, 100] width 94 height 22
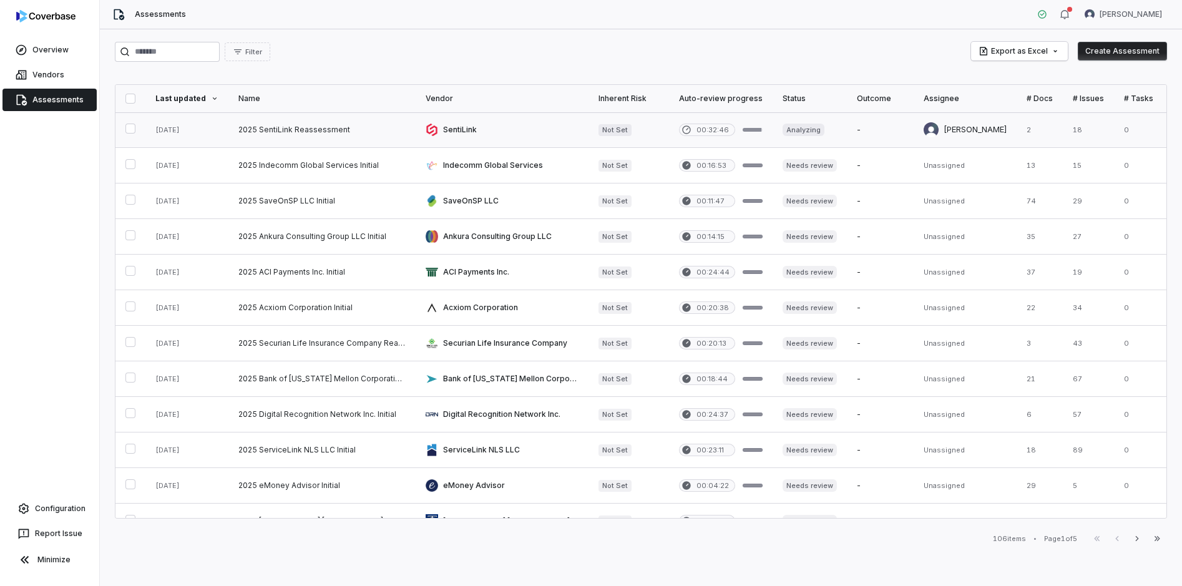
click at [289, 127] on link at bounding box center [321, 129] width 187 height 35
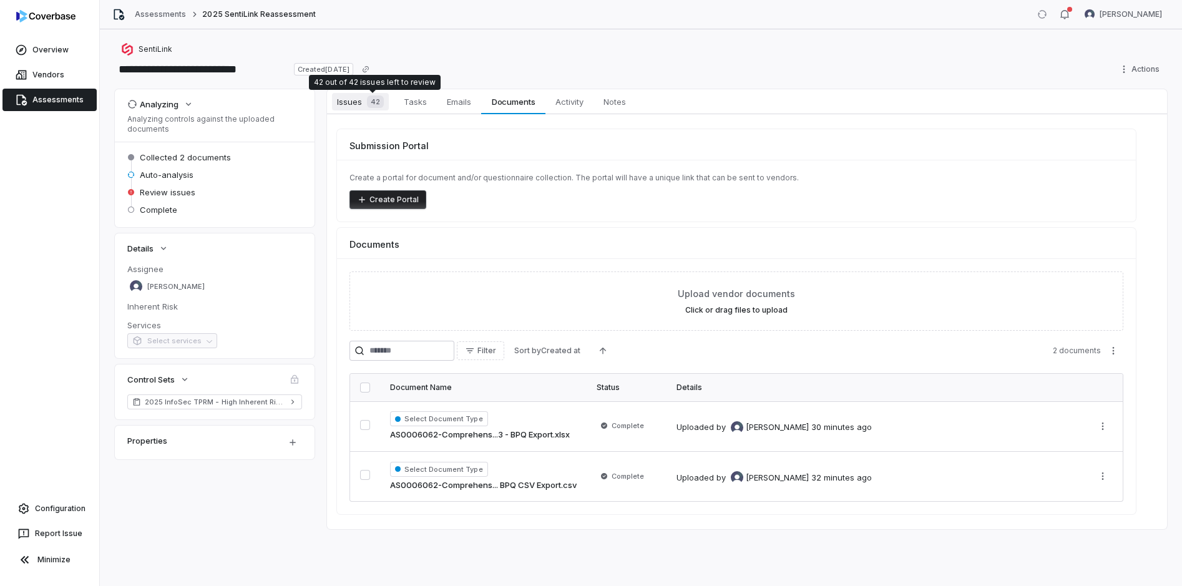
click at [359, 102] on span "Issues 42" at bounding box center [360, 101] width 57 height 17
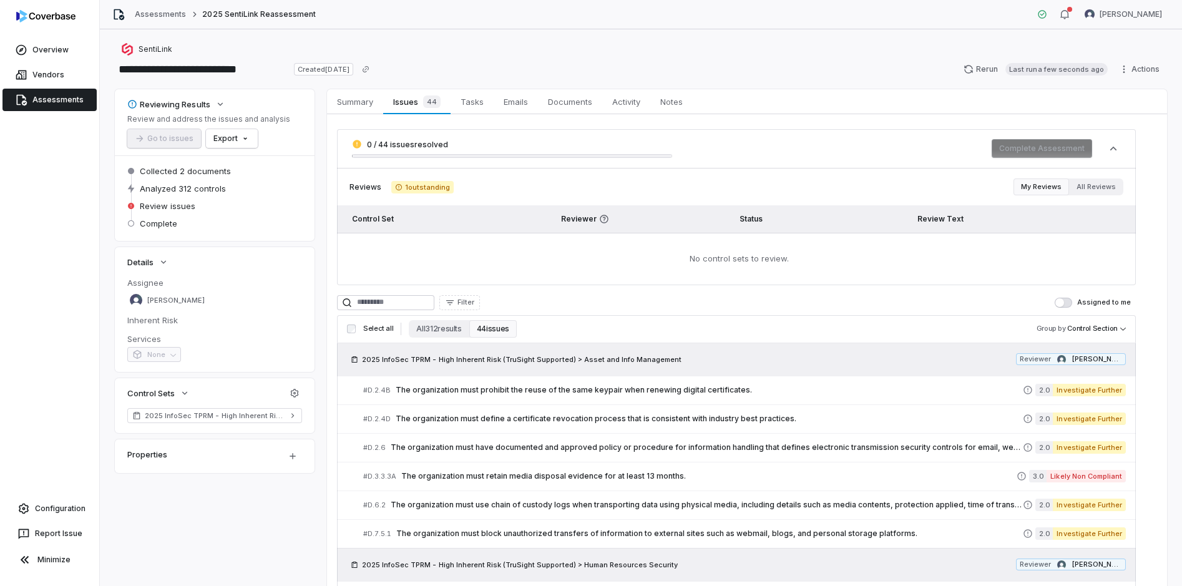
click at [45, 100] on link "Assessments" at bounding box center [49, 100] width 94 height 22
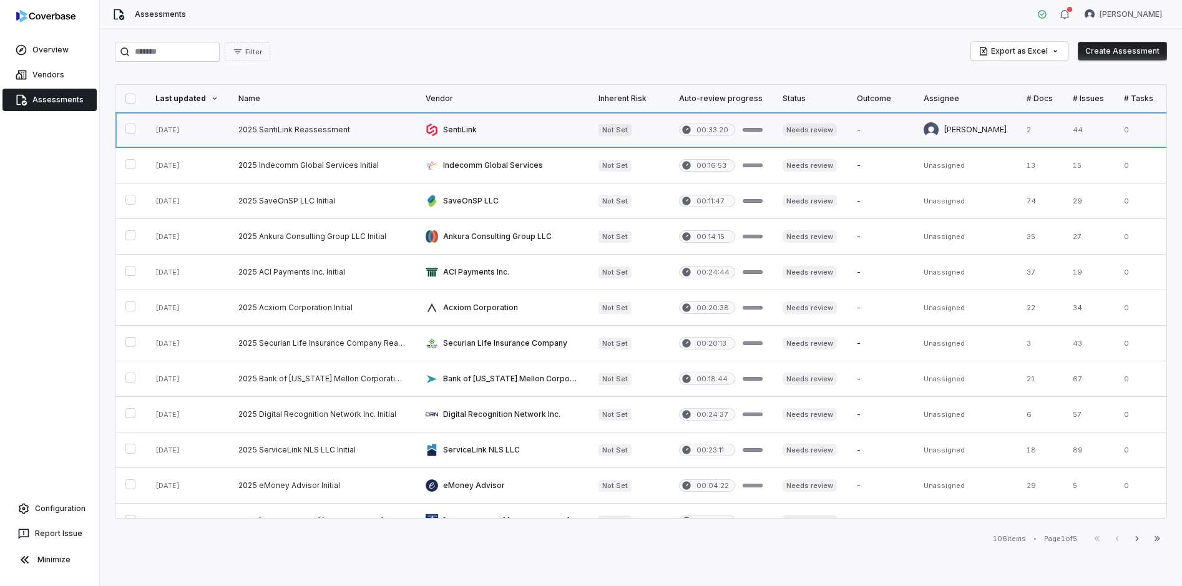
click at [276, 127] on link at bounding box center [321, 129] width 187 height 35
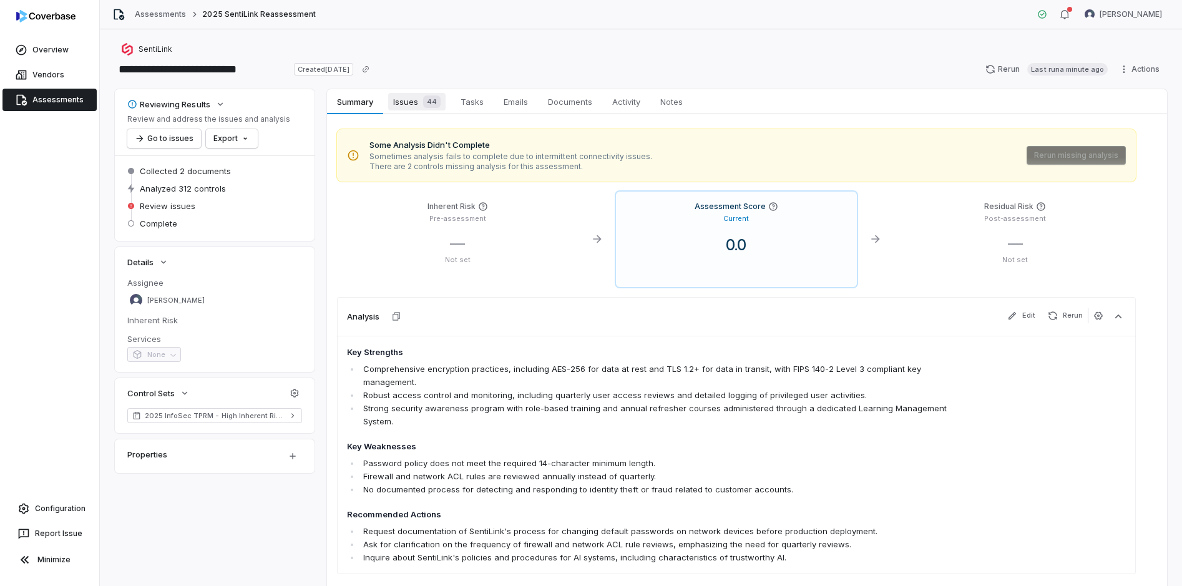
click at [418, 107] on span "Issues 44" at bounding box center [416, 101] width 57 height 17
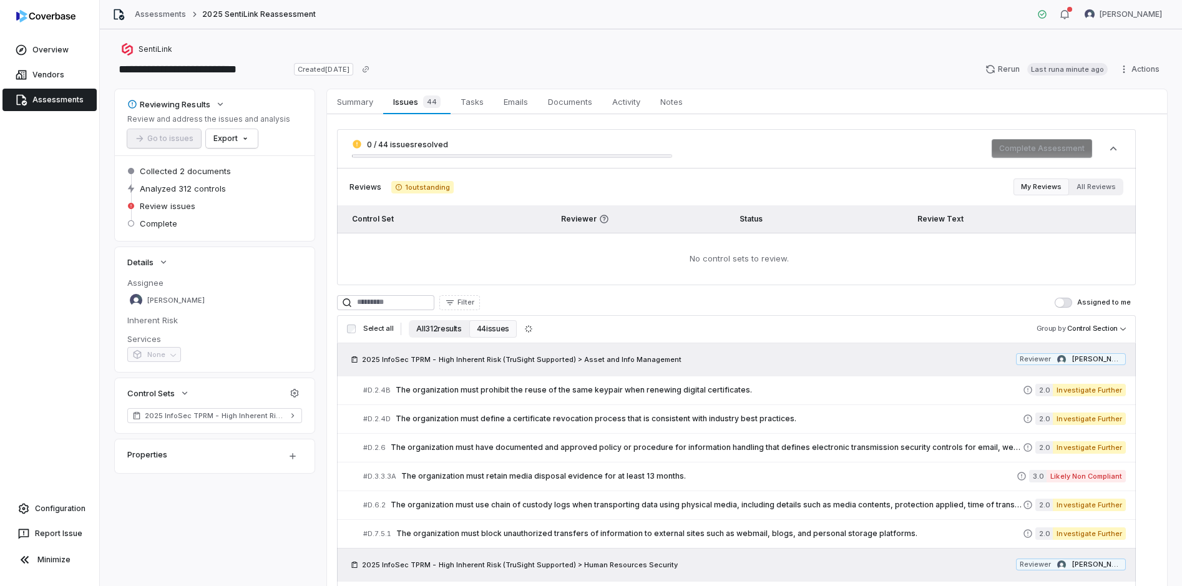
click at [449, 326] on button "All 312 results" at bounding box center [439, 328] width 60 height 17
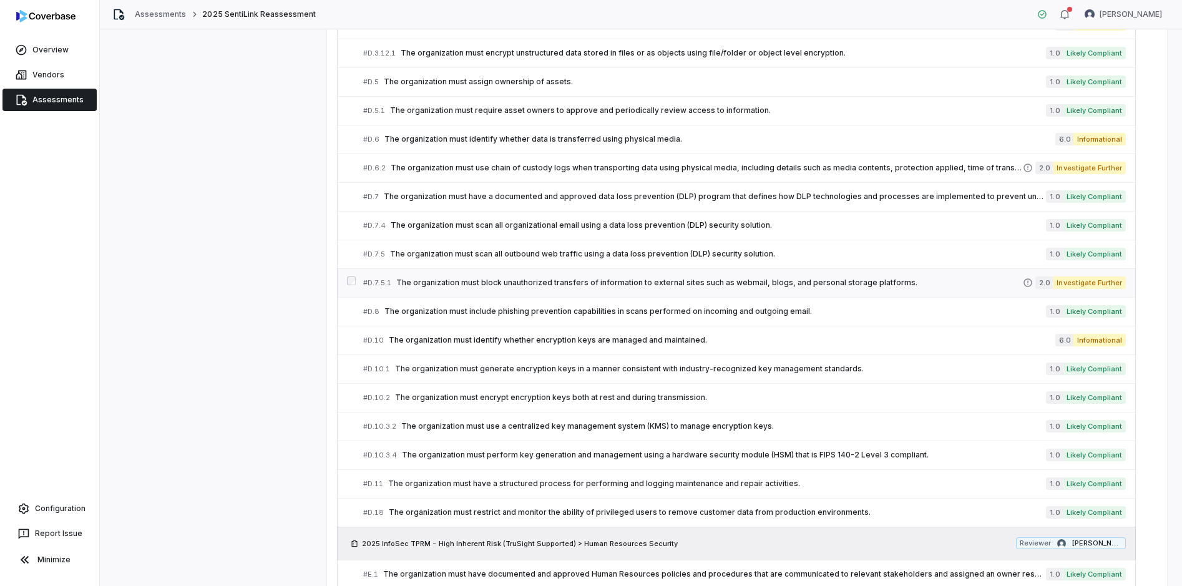
scroll to position [2256, 0]
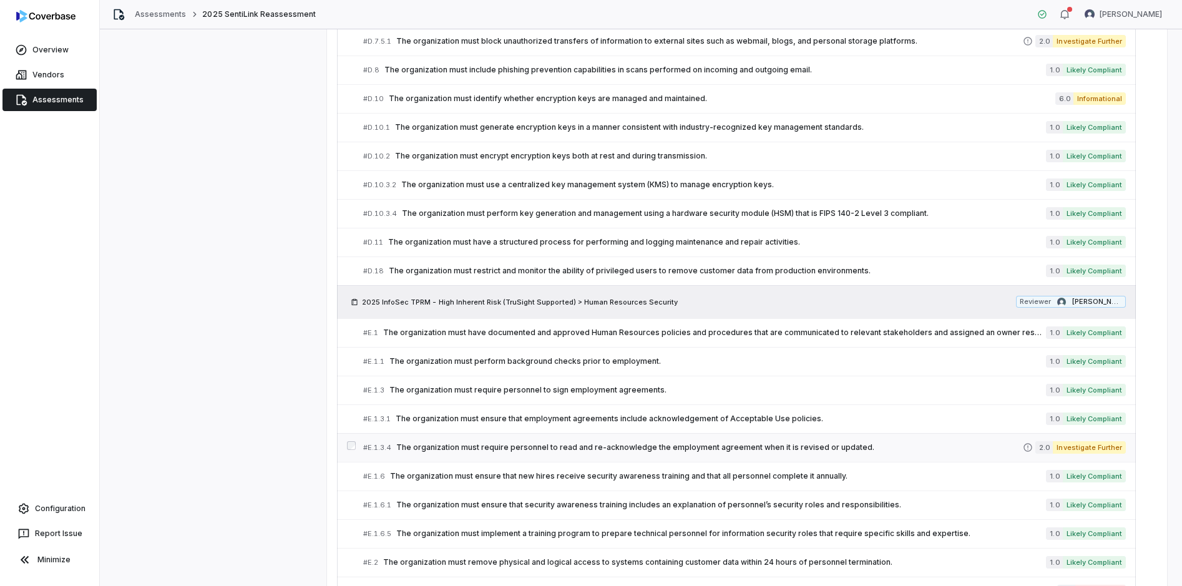
click at [614, 442] on div "# E.1.3.4 The organization must require personnel to read and re-acknowledge th…" at bounding box center [692, 447] width 659 height 13
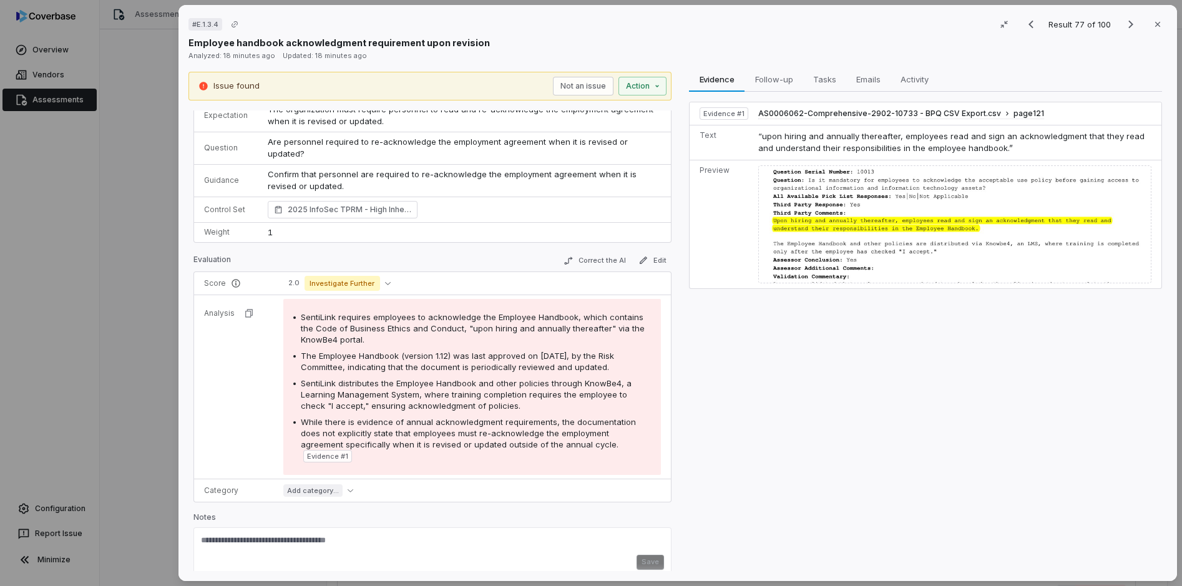
scroll to position [37, 0]
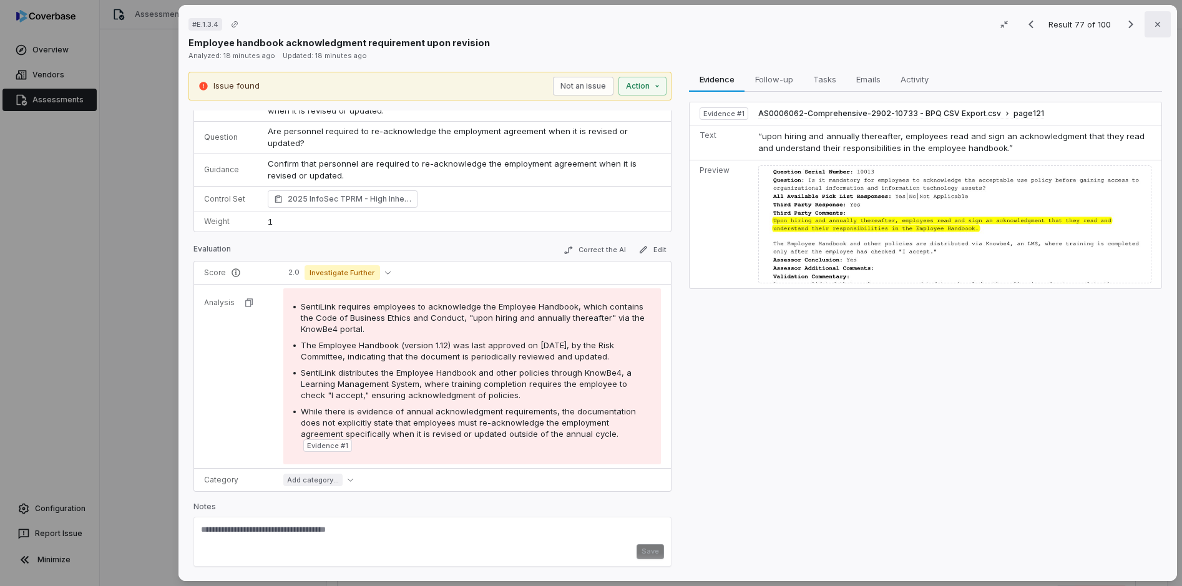
click at [1152, 24] on icon "button" at bounding box center [1157, 24] width 10 height 10
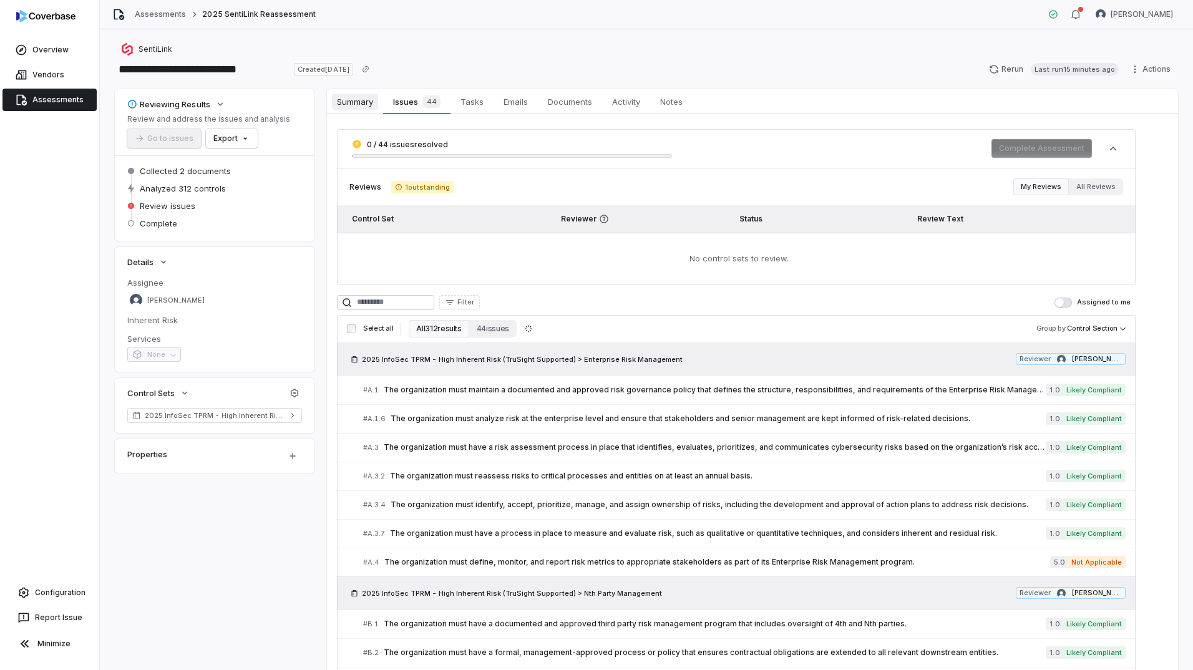
click at [354, 102] on span "Summary" at bounding box center [355, 102] width 46 height 16
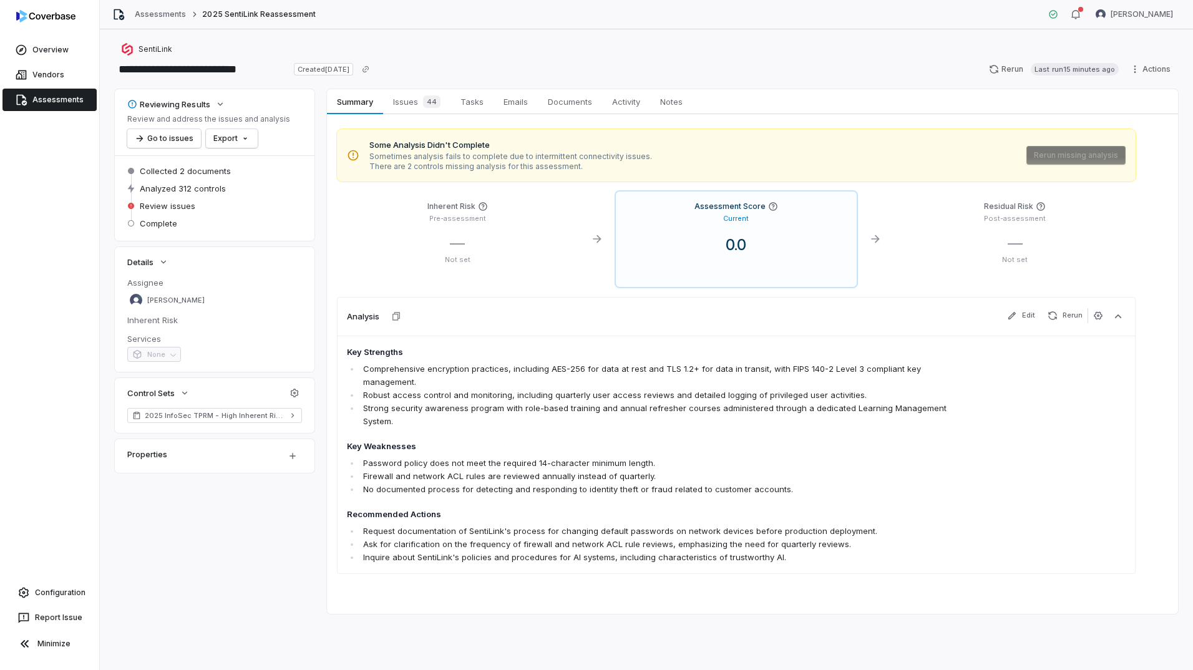
click at [36, 97] on link "Assessments" at bounding box center [49, 100] width 94 height 22
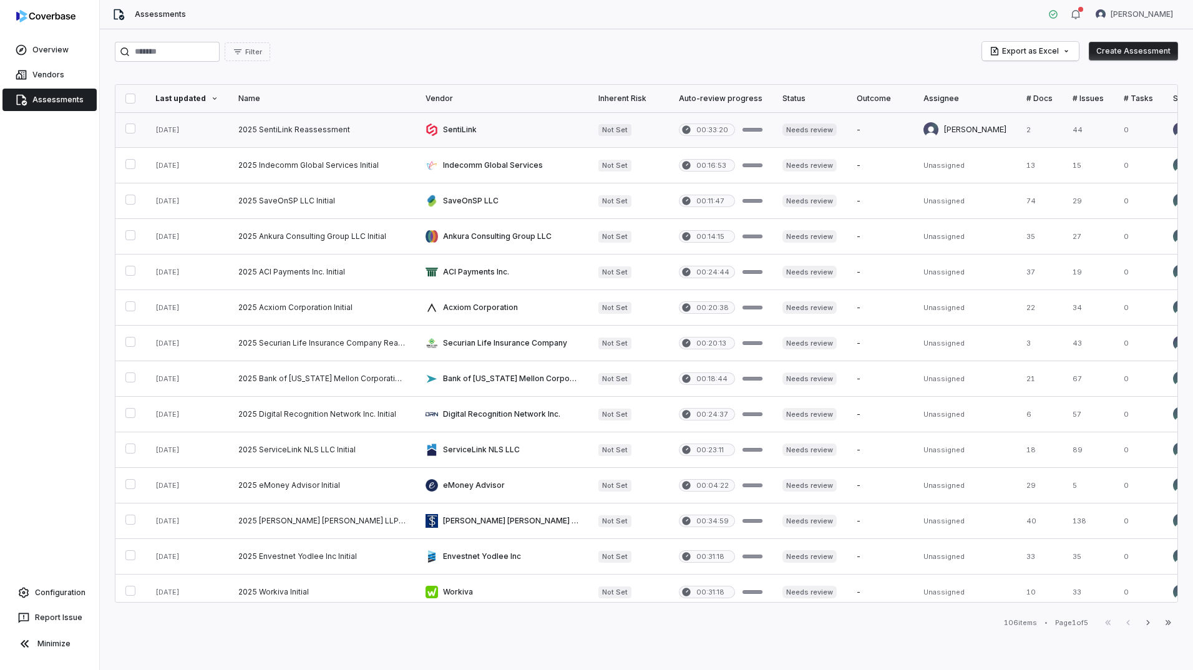
click at [276, 133] on link at bounding box center [321, 129] width 187 height 35
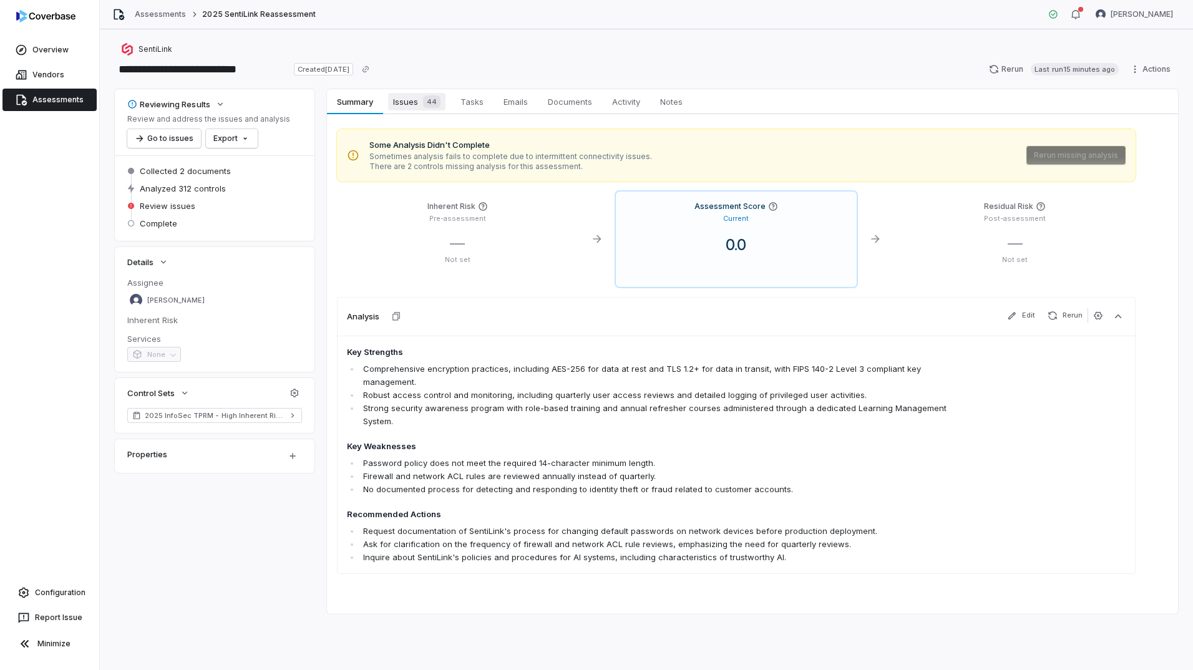
click at [410, 103] on span "Issues 44" at bounding box center [416, 101] width 57 height 17
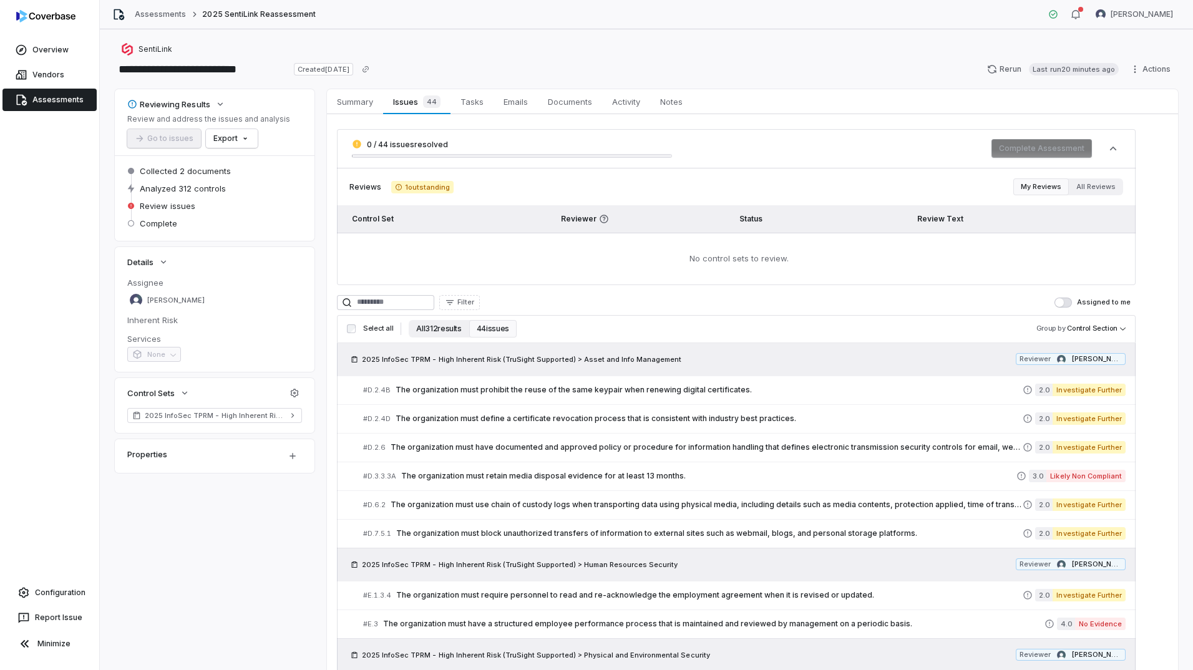
click at [445, 331] on button "All 312 results" at bounding box center [439, 328] width 60 height 17
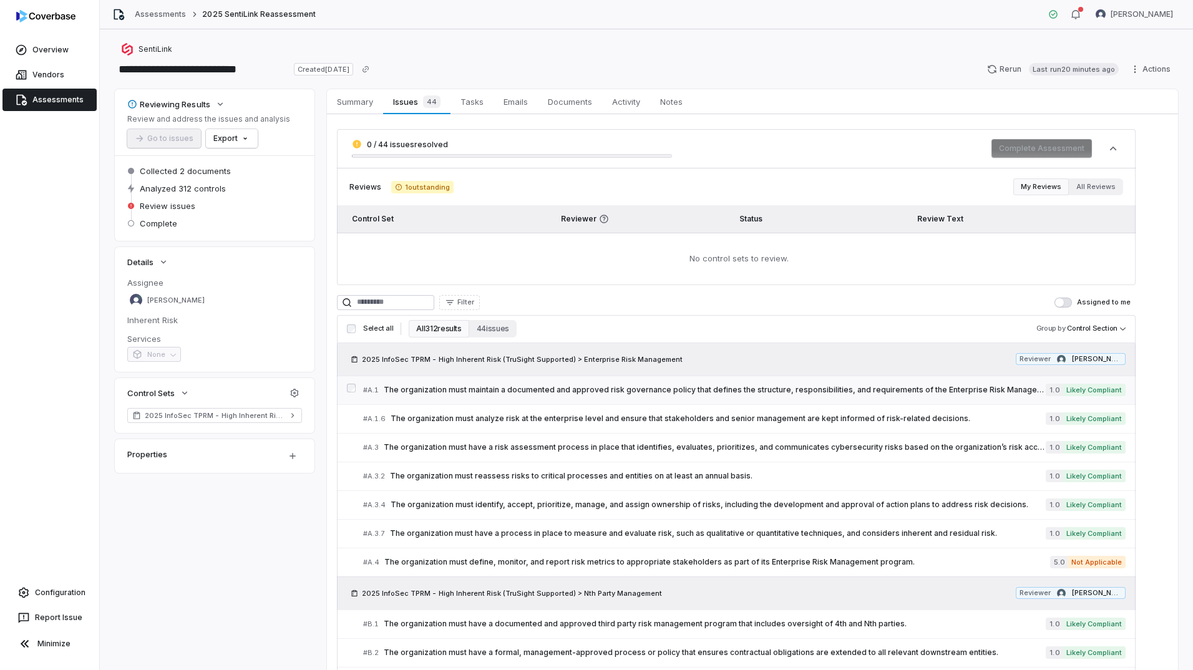
click at [672, 389] on span "The organization must maintain a documented and approved risk governance policy…" at bounding box center [715, 390] width 662 height 10
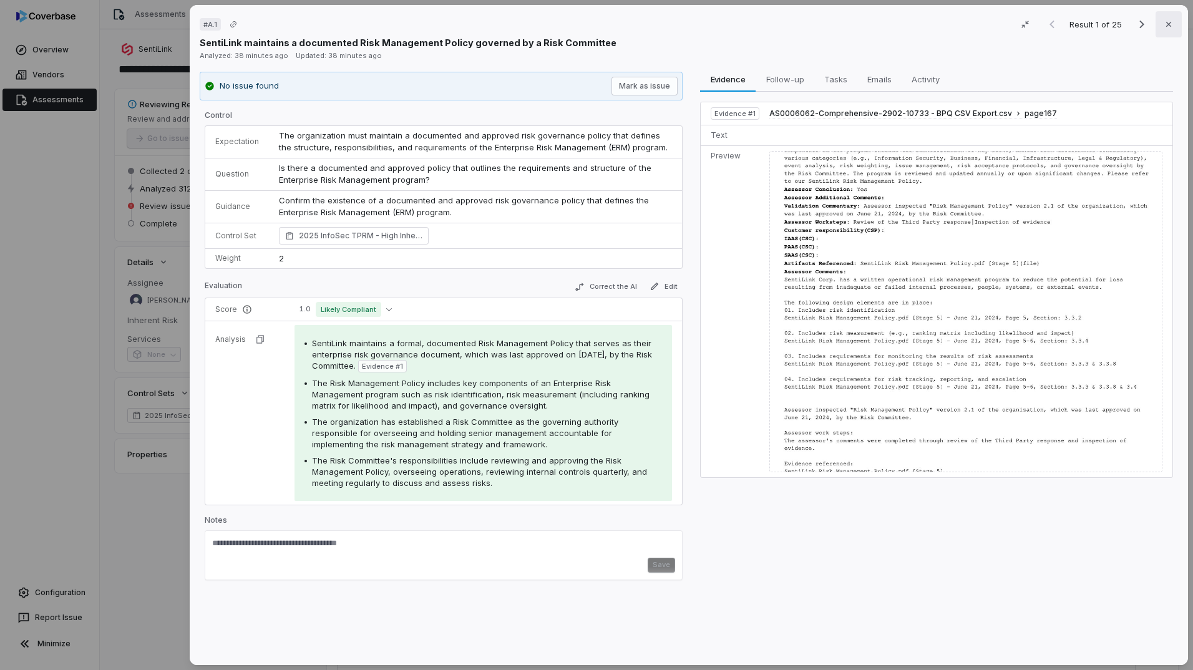
click at [1167, 24] on icon "button" at bounding box center [1169, 24] width 10 height 10
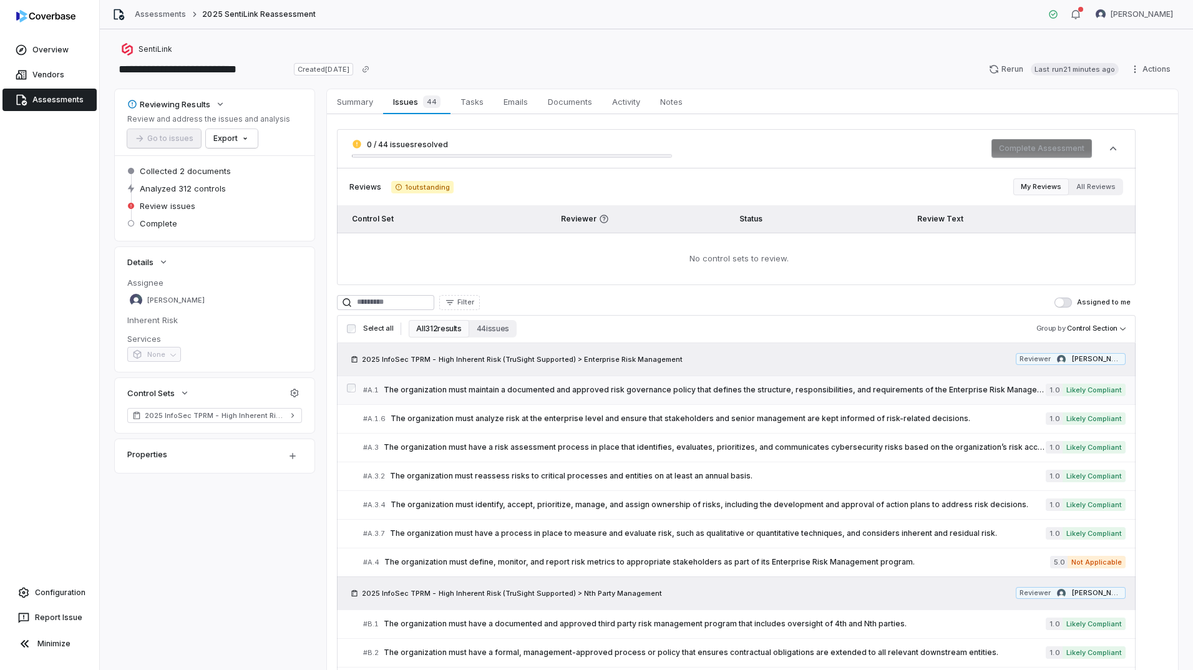
click at [764, 392] on span "The organization must maintain a documented and approved risk governance policy…" at bounding box center [715, 390] width 662 height 10
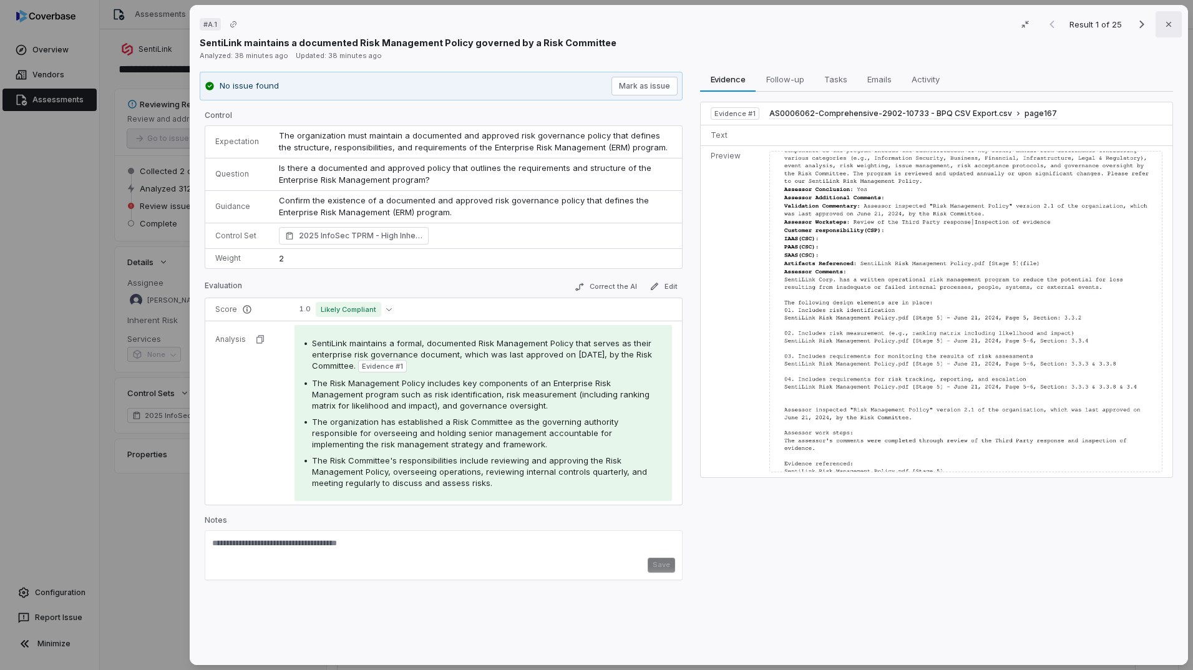
click at [1163, 30] on button "Close" at bounding box center [1168, 24] width 26 height 26
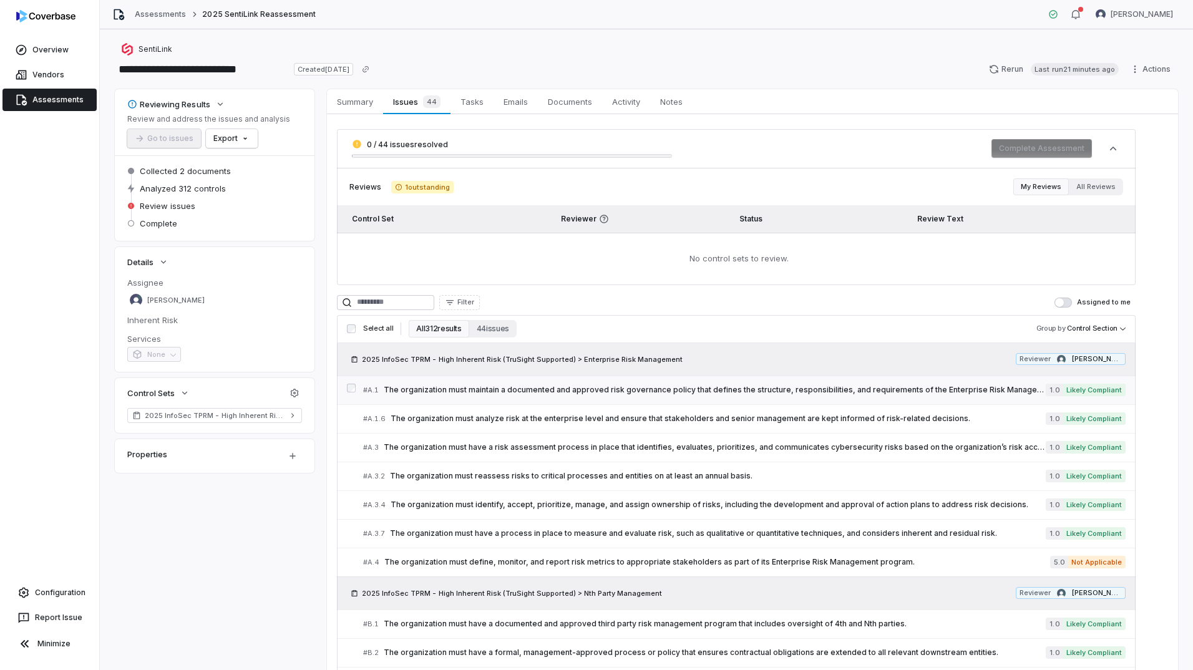
click at [904, 385] on span "The organization must maintain a documented and approved risk governance policy…" at bounding box center [715, 390] width 662 height 10
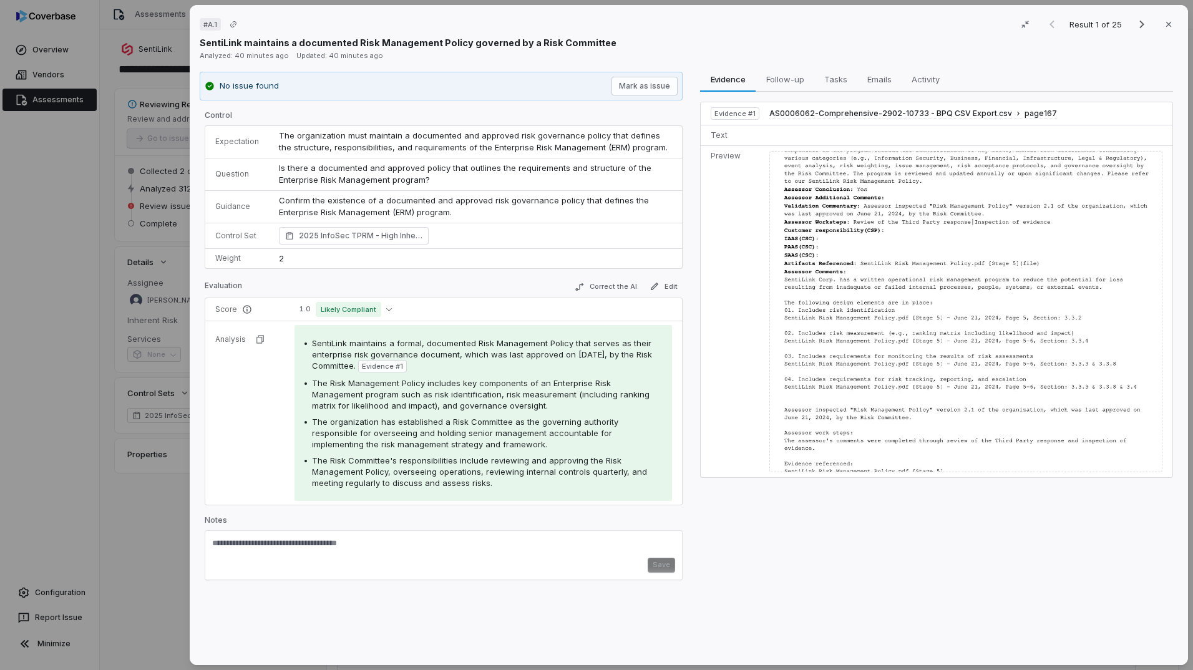
click at [386, 545] on textarea at bounding box center [443, 548] width 463 height 20
click at [341, 547] on textarea at bounding box center [443, 548] width 463 height 20
type textarea "*"
click at [765, 530] on div "Evidence Evidence Follow-up Follow-up Tasks Tasks Emails Emails Activity Activi…" at bounding box center [936, 364] width 483 height 584
click at [1139, 25] on icon "Next result" at bounding box center [1141, 25] width 5 height 8
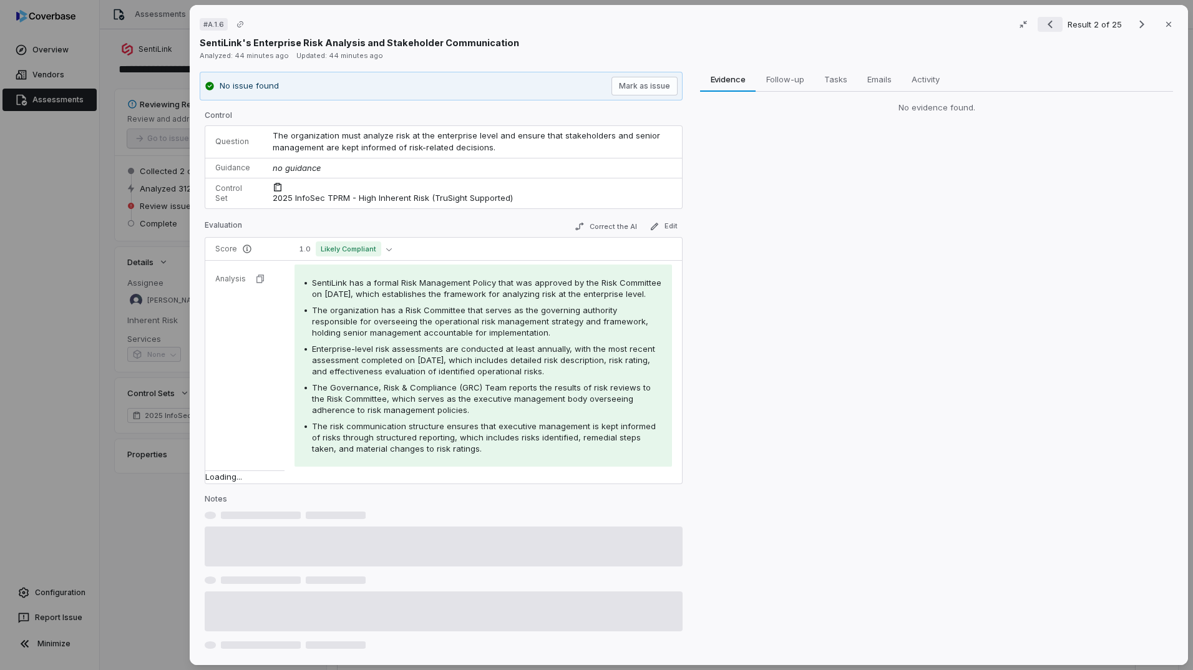
click at [1044, 21] on icon "Previous result" at bounding box center [1050, 24] width 15 height 15
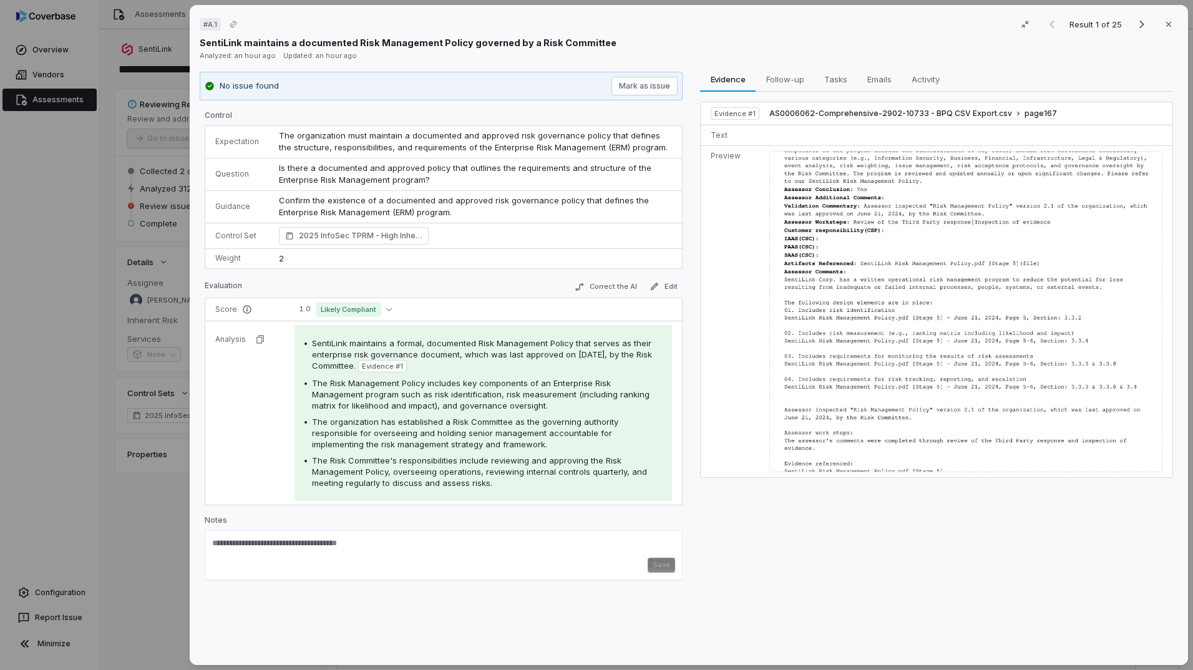
drag, startPoint x: 1167, startPoint y: 19, endPoint x: 1137, endPoint y: 132, distance: 116.4
click at [1167, 19] on button "Close" at bounding box center [1168, 24] width 26 height 26
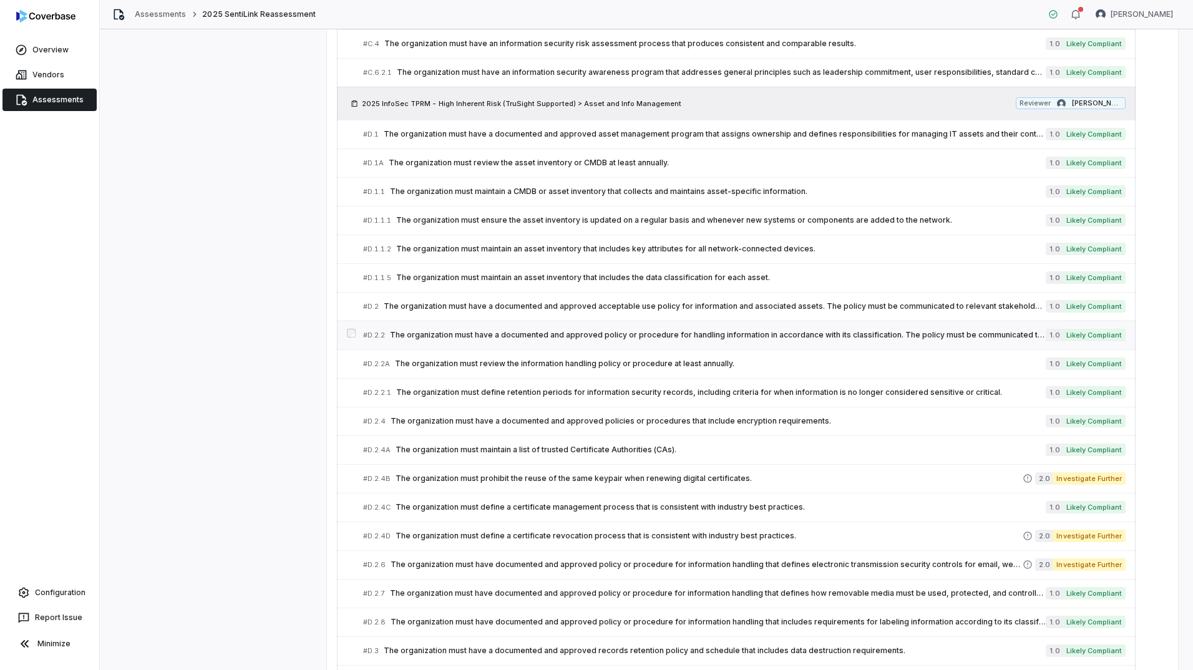
scroll to position [1174, 0]
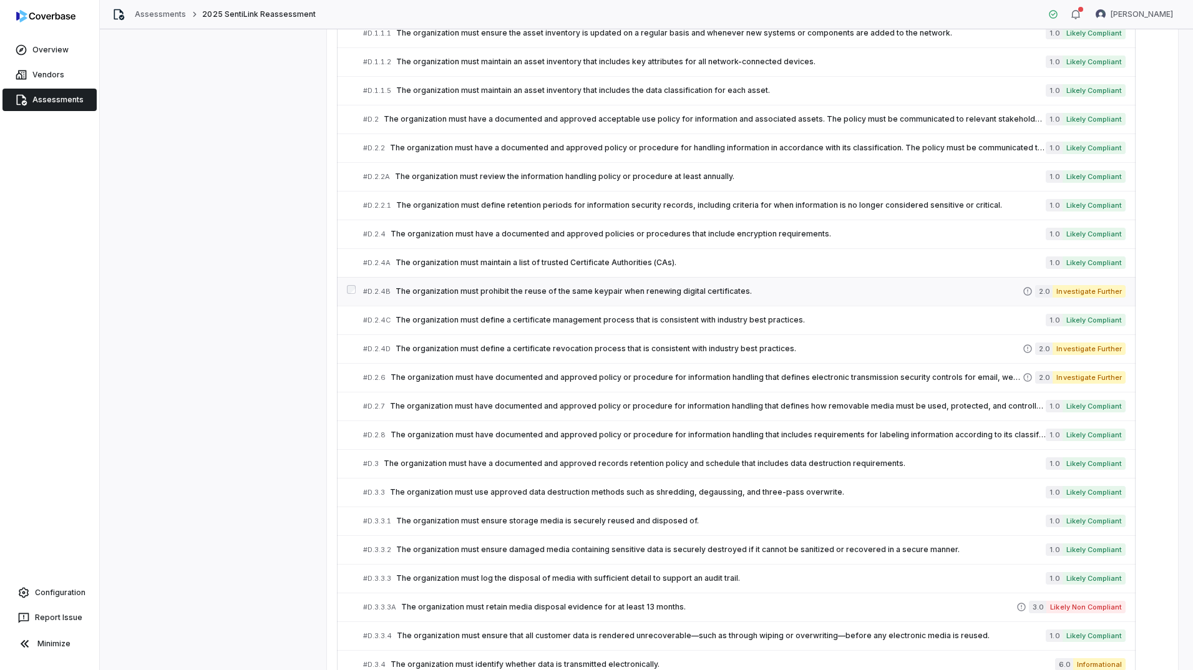
click at [507, 290] on span "The organization must prohibit the reuse of the same keypair when renewing digi…" at bounding box center [709, 291] width 627 height 10
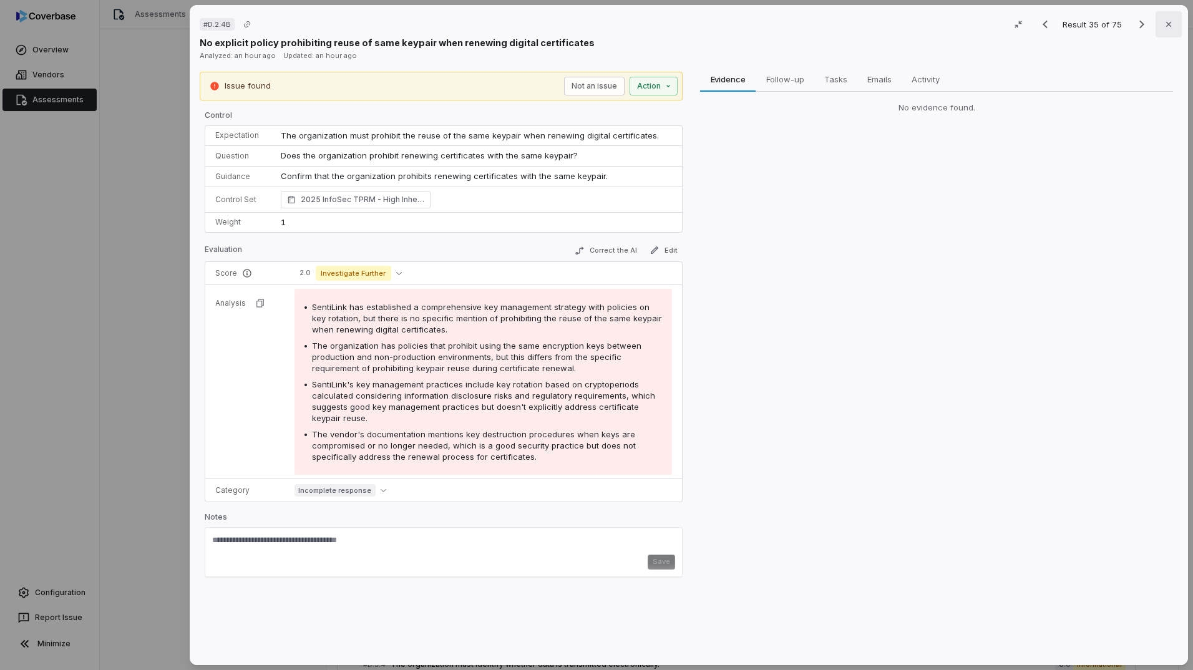
click at [1164, 24] on icon "button" at bounding box center [1169, 24] width 10 height 10
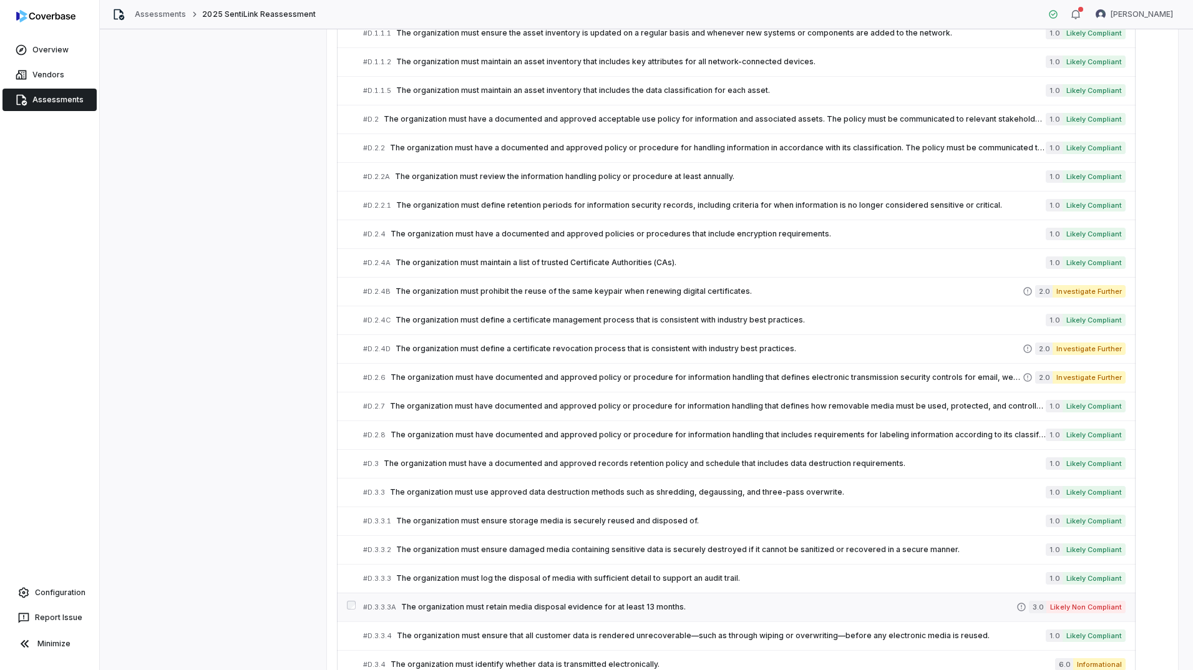
click at [706, 610] on span "The organization must retain media disposal evidence for at least 13 months." at bounding box center [708, 607] width 615 height 10
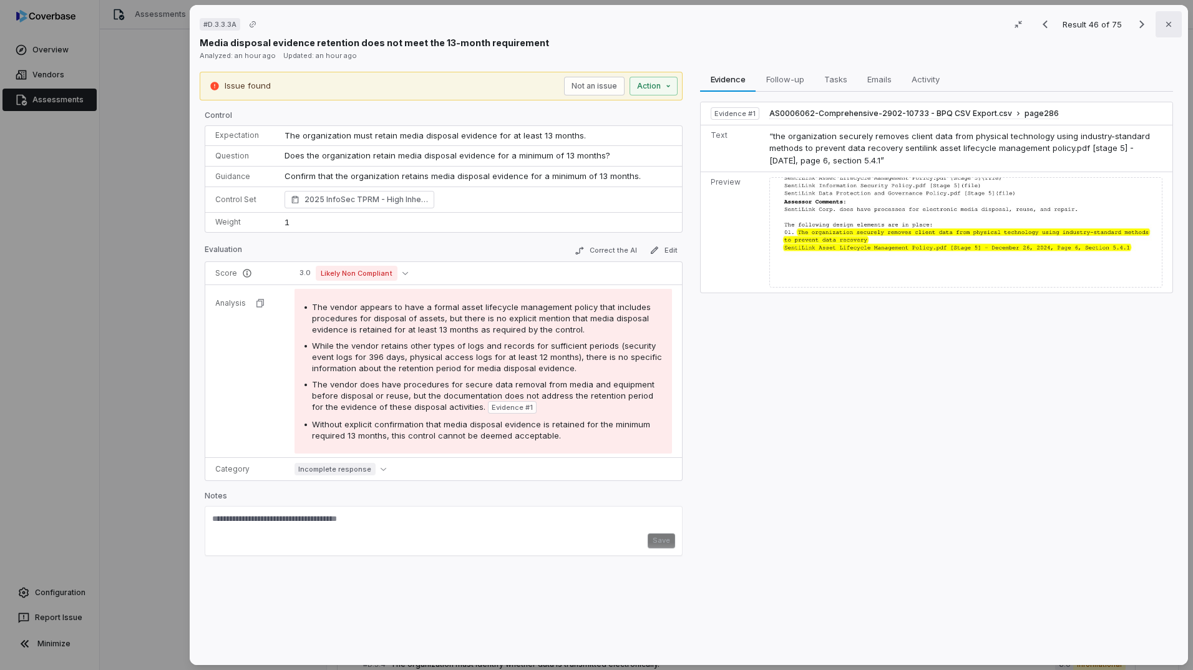
drag, startPoint x: 1163, startPoint y: 22, endPoint x: 1053, endPoint y: 52, distance: 114.3
click at [1164, 22] on icon "button" at bounding box center [1169, 24] width 10 height 10
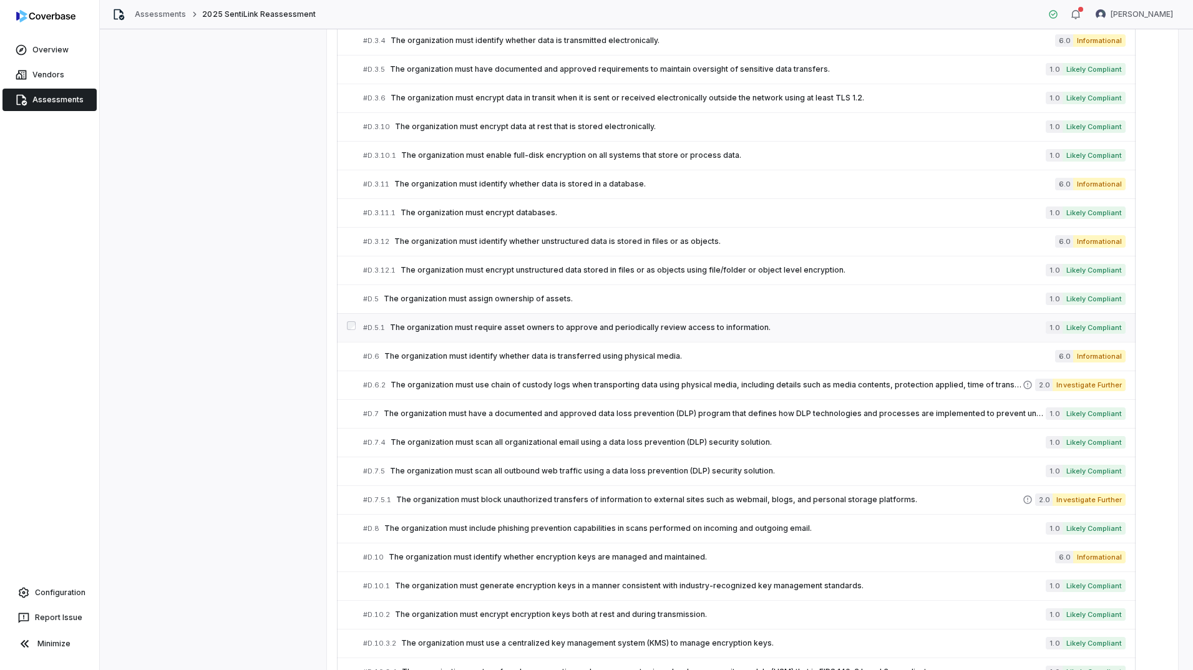
scroll to position [1860, 0]
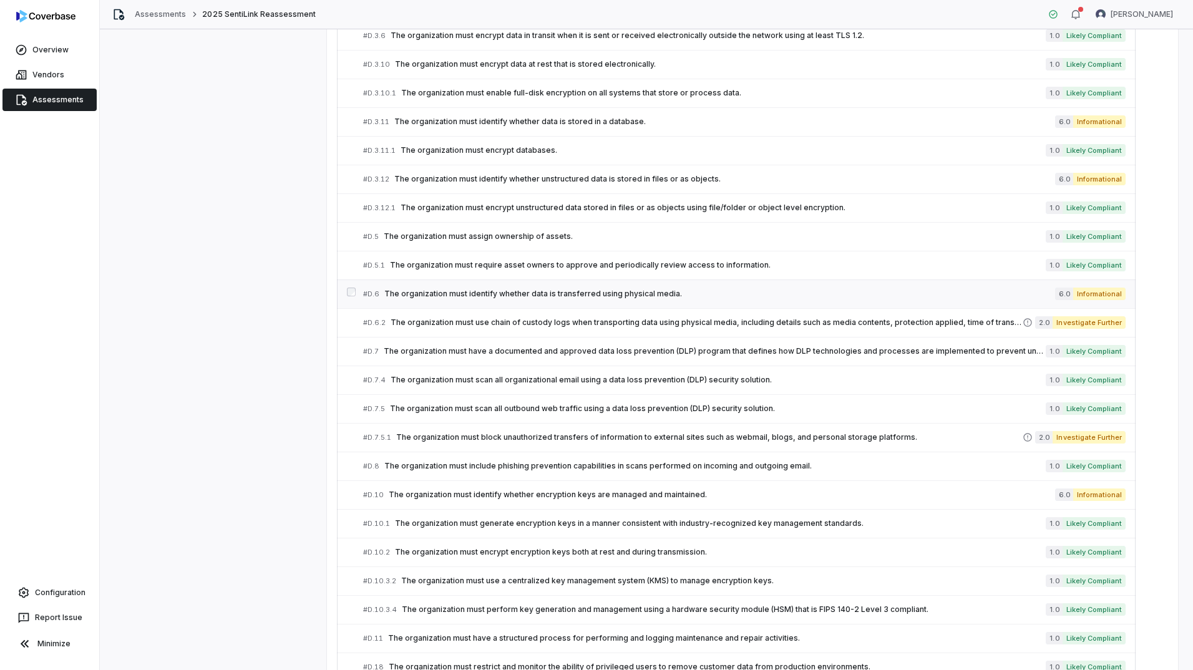
click at [666, 288] on div "# D.6 The organization must identify whether data is transferred using physical…" at bounding box center [709, 294] width 692 height 13
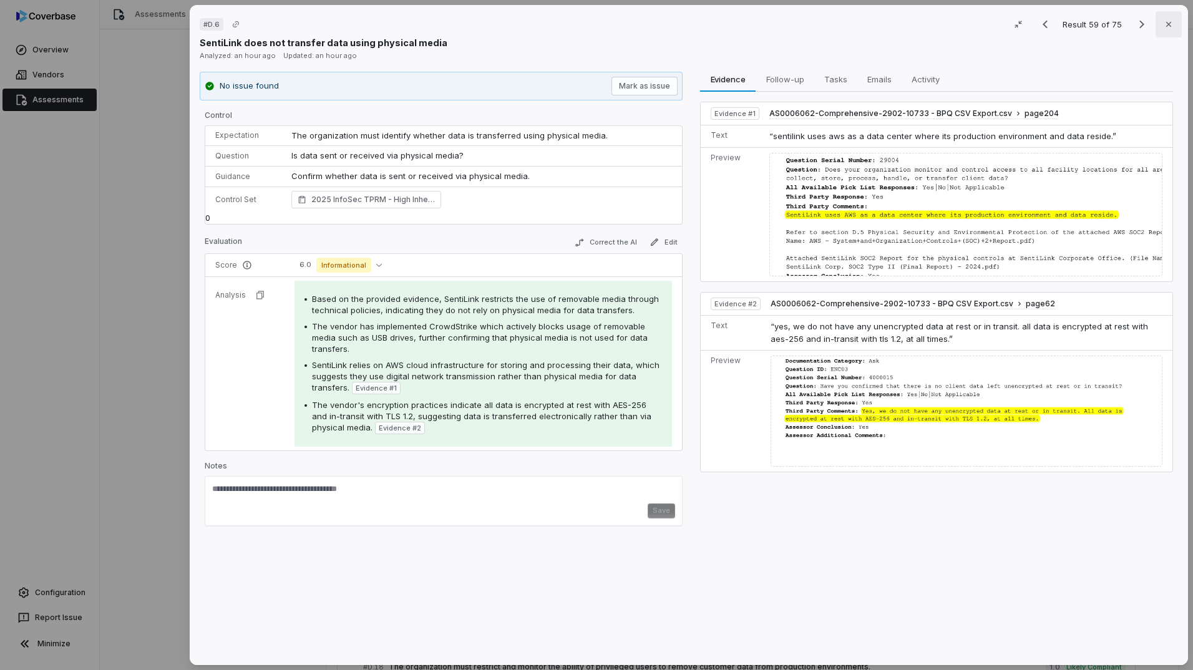
click at [1166, 26] on icon "button" at bounding box center [1169, 24] width 10 height 10
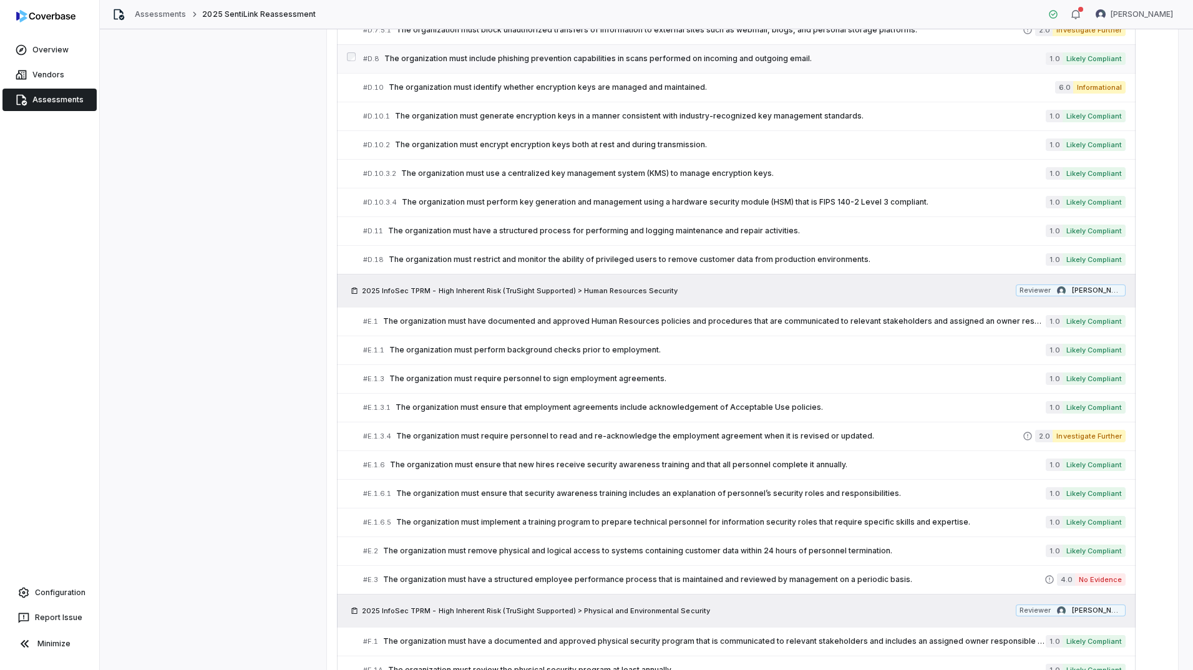
scroll to position [2454, 0]
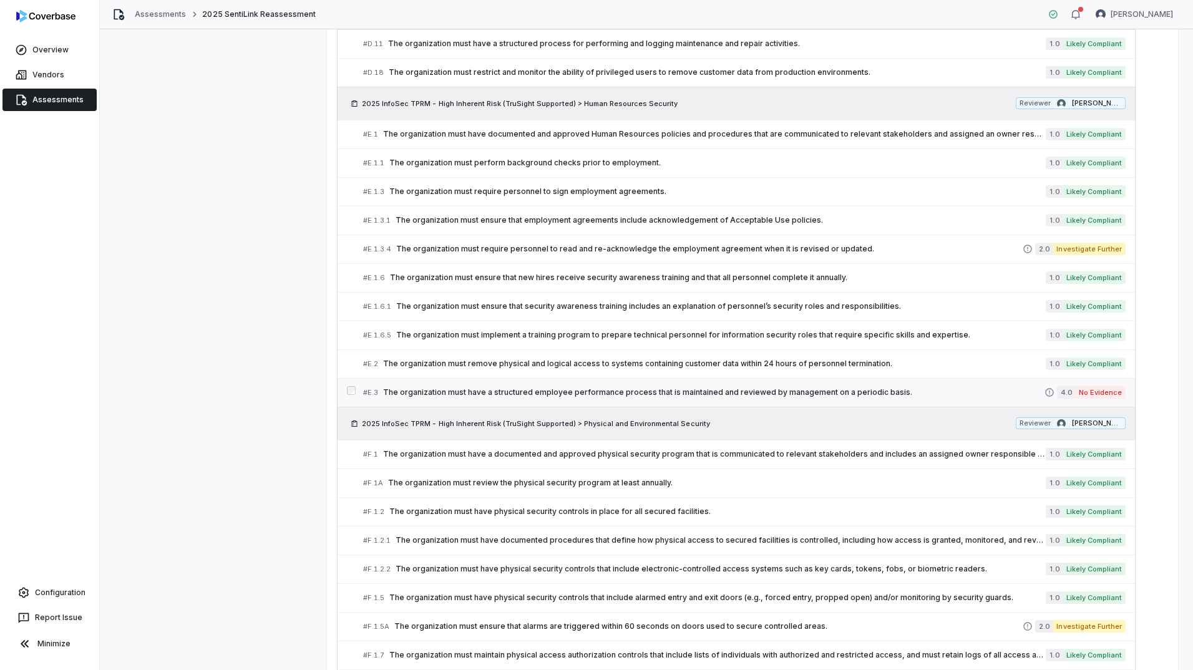
click at [596, 386] on div "# E.3 The organization must have a structured employee performance process that…" at bounding box center [703, 392] width 681 height 13
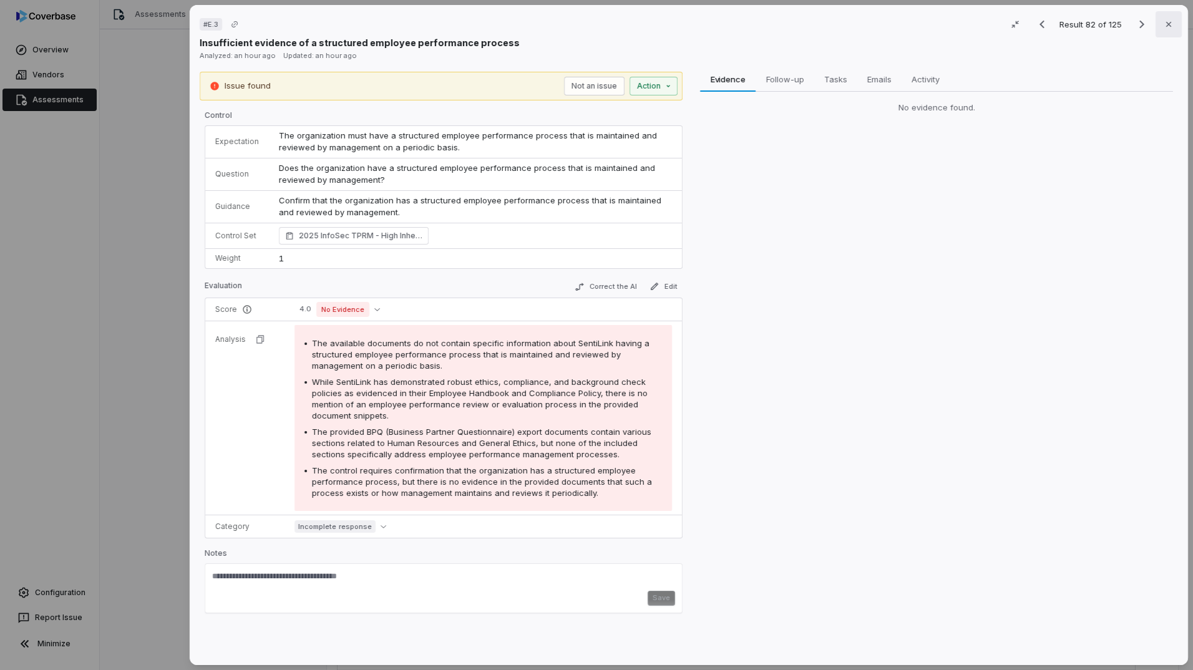
click at [1164, 24] on icon "button" at bounding box center [1169, 24] width 10 height 10
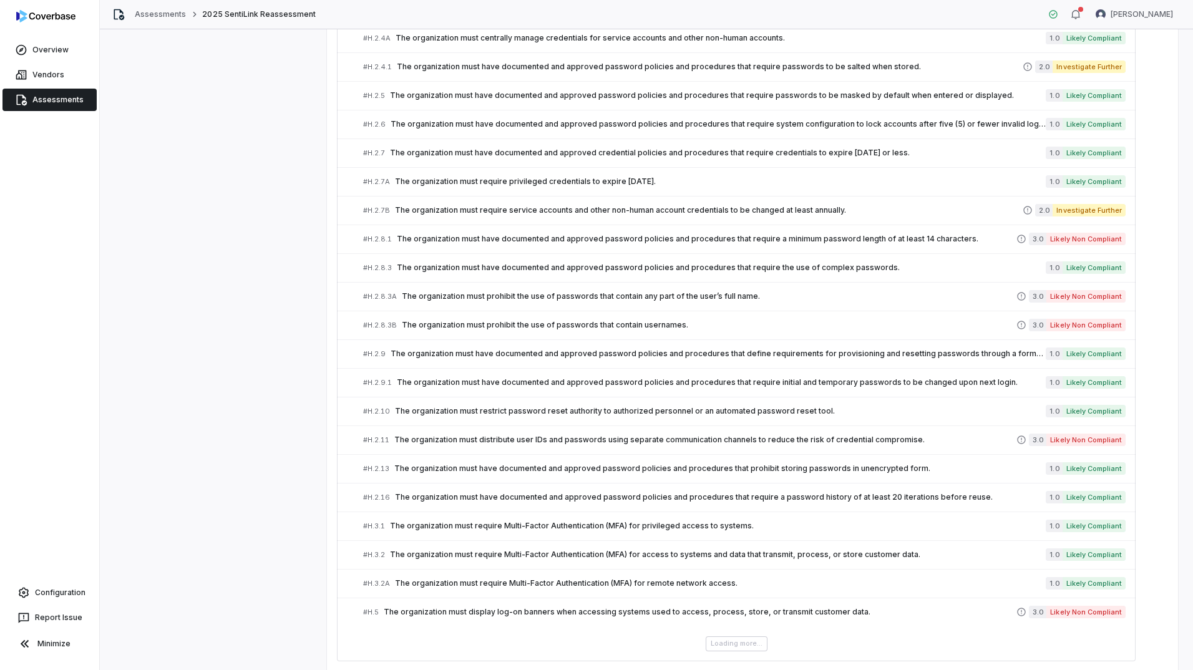
scroll to position [4332, 0]
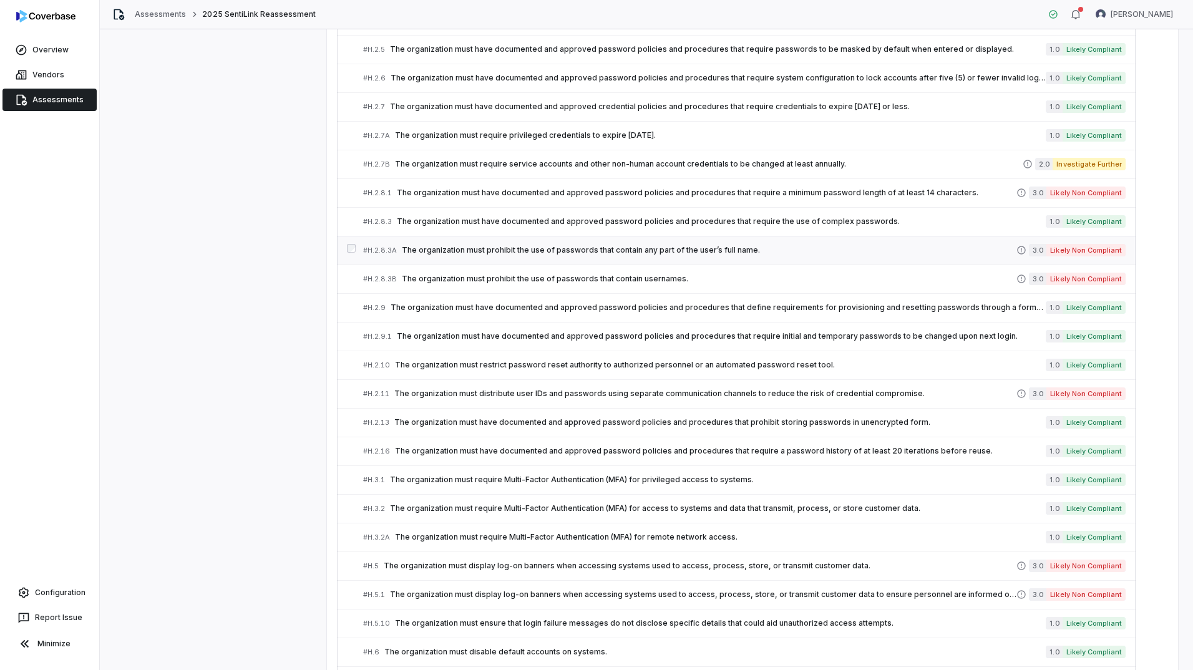
click at [544, 249] on span "The organization must prohibit the use of passwords that contain any part of th…" at bounding box center [709, 250] width 615 height 10
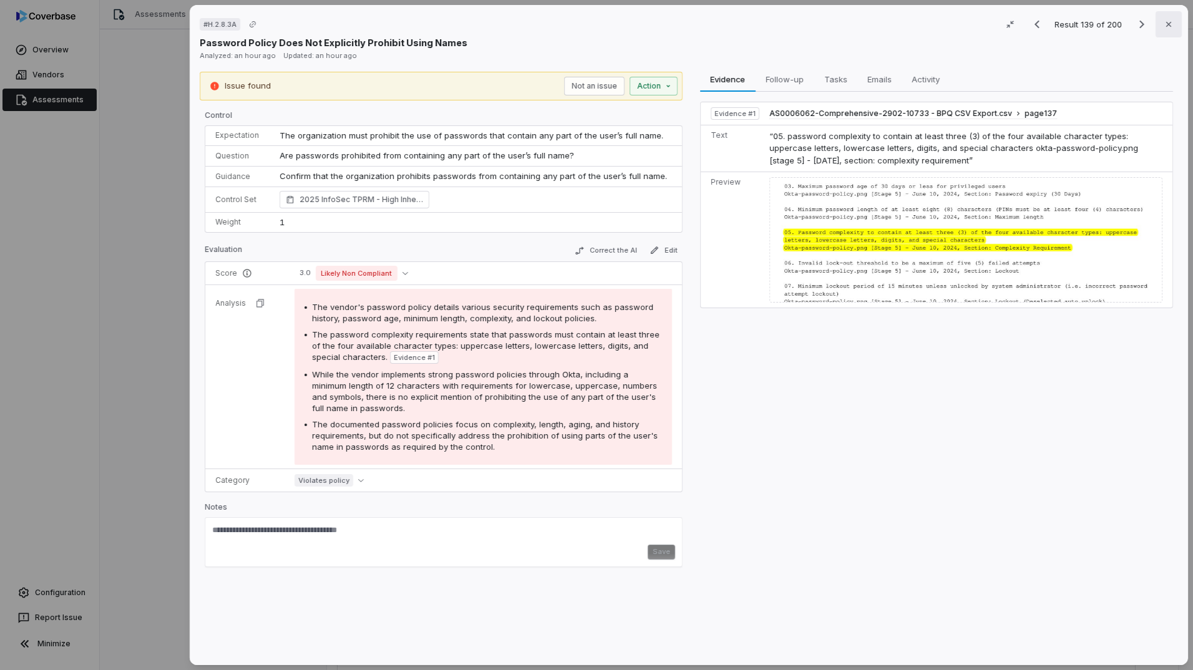
click at [1164, 22] on icon "button" at bounding box center [1169, 24] width 10 height 10
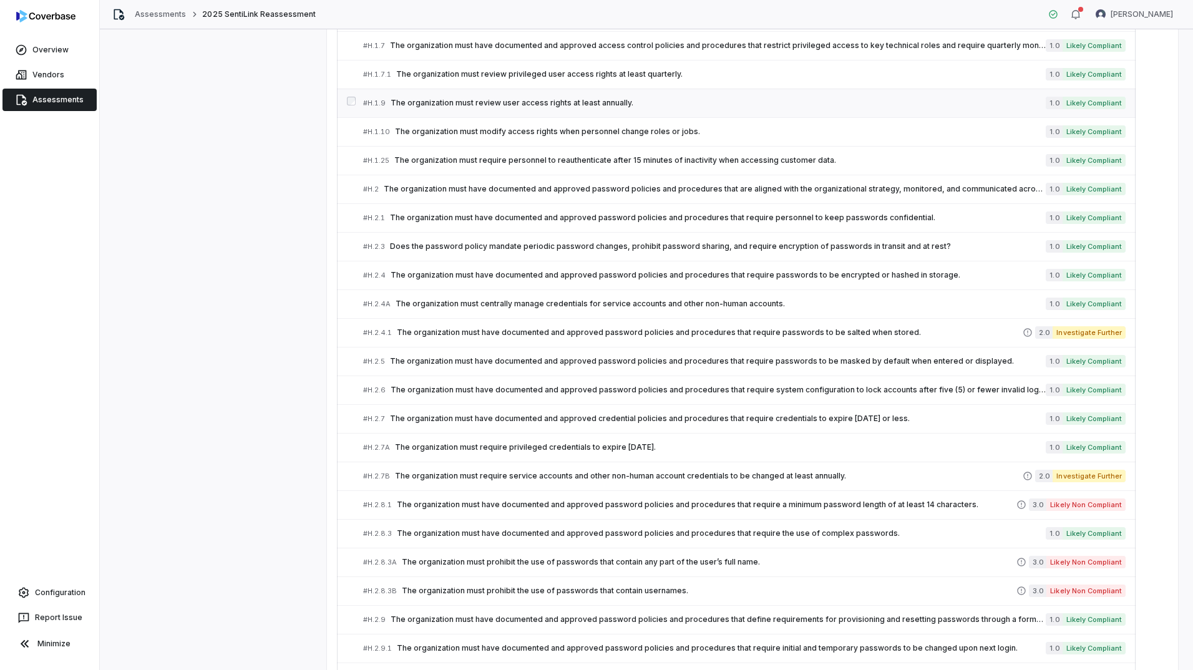
scroll to position [3708, 0]
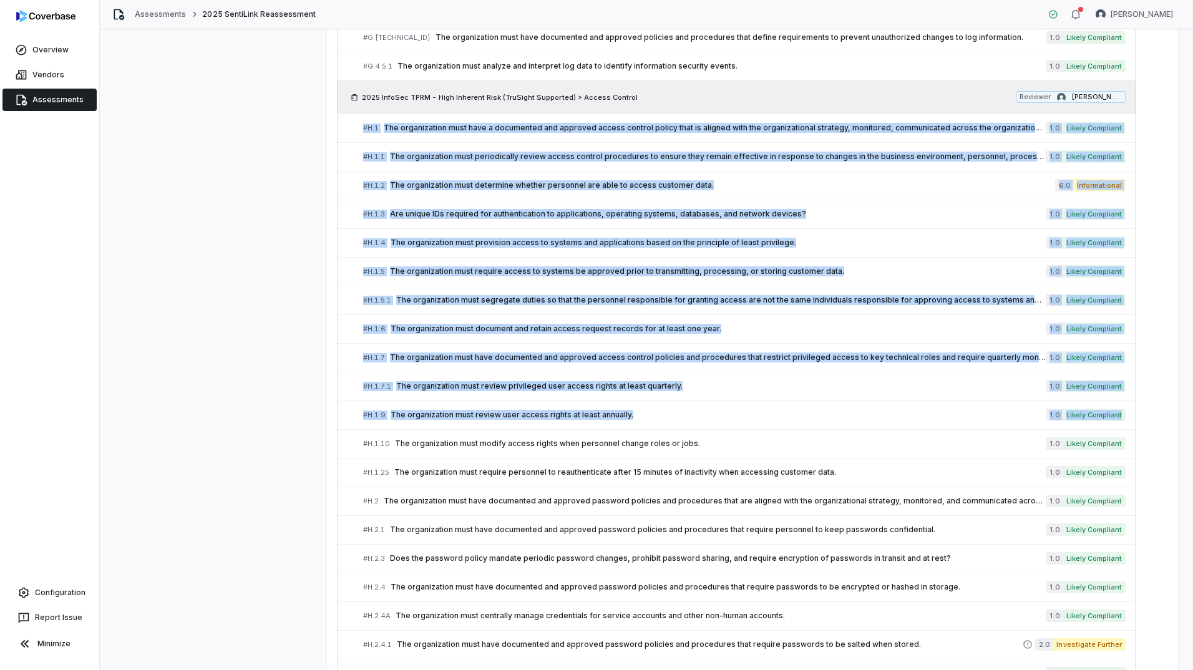
drag, startPoint x: 1186, startPoint y: 416, endPoint x: 1170, endPoint y: 89, distance: 327.3
click at [1170, 89] on div "**********" at bounding box center [646, 349] width 1093 height 641
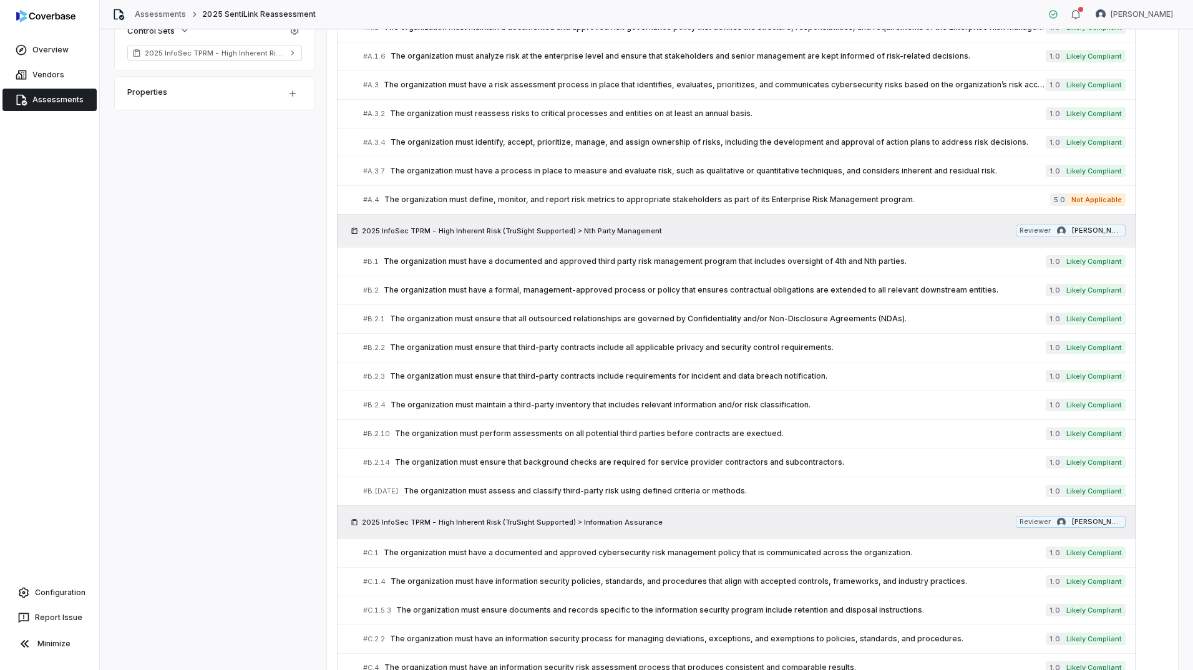
scroll to position [0, 0]
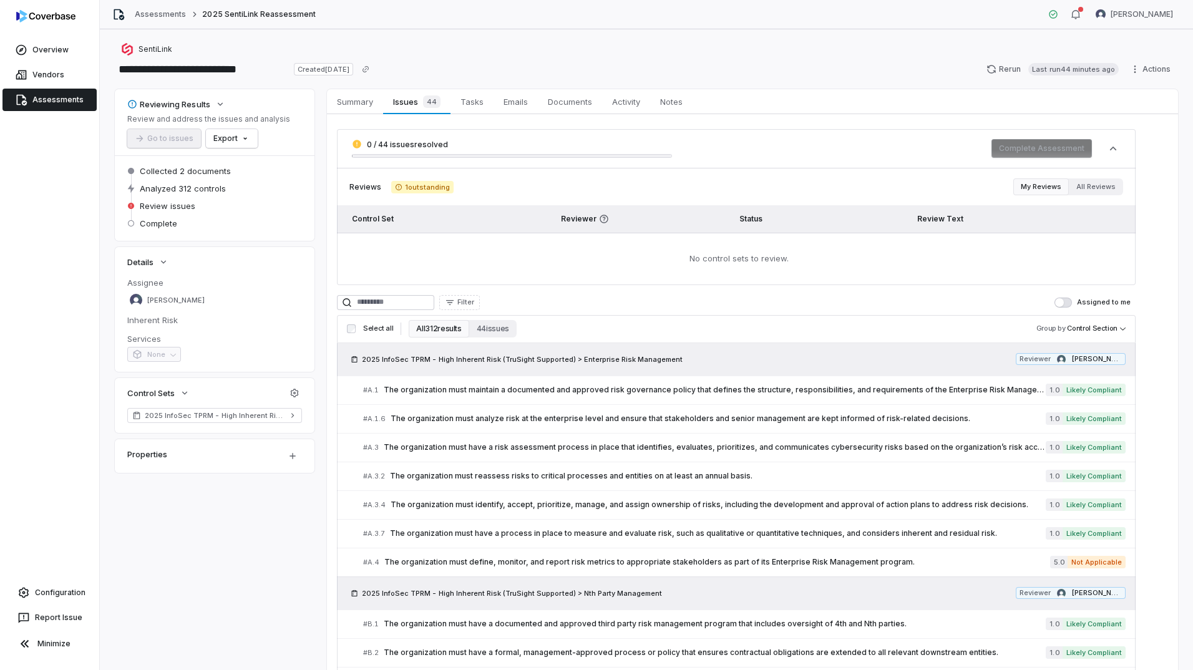
click at [509, 47] on div "SentiLink" at bounding box center [646, 49] width 1063 height 15
